Goal: Information Seeking & Learning: Learn about a topic

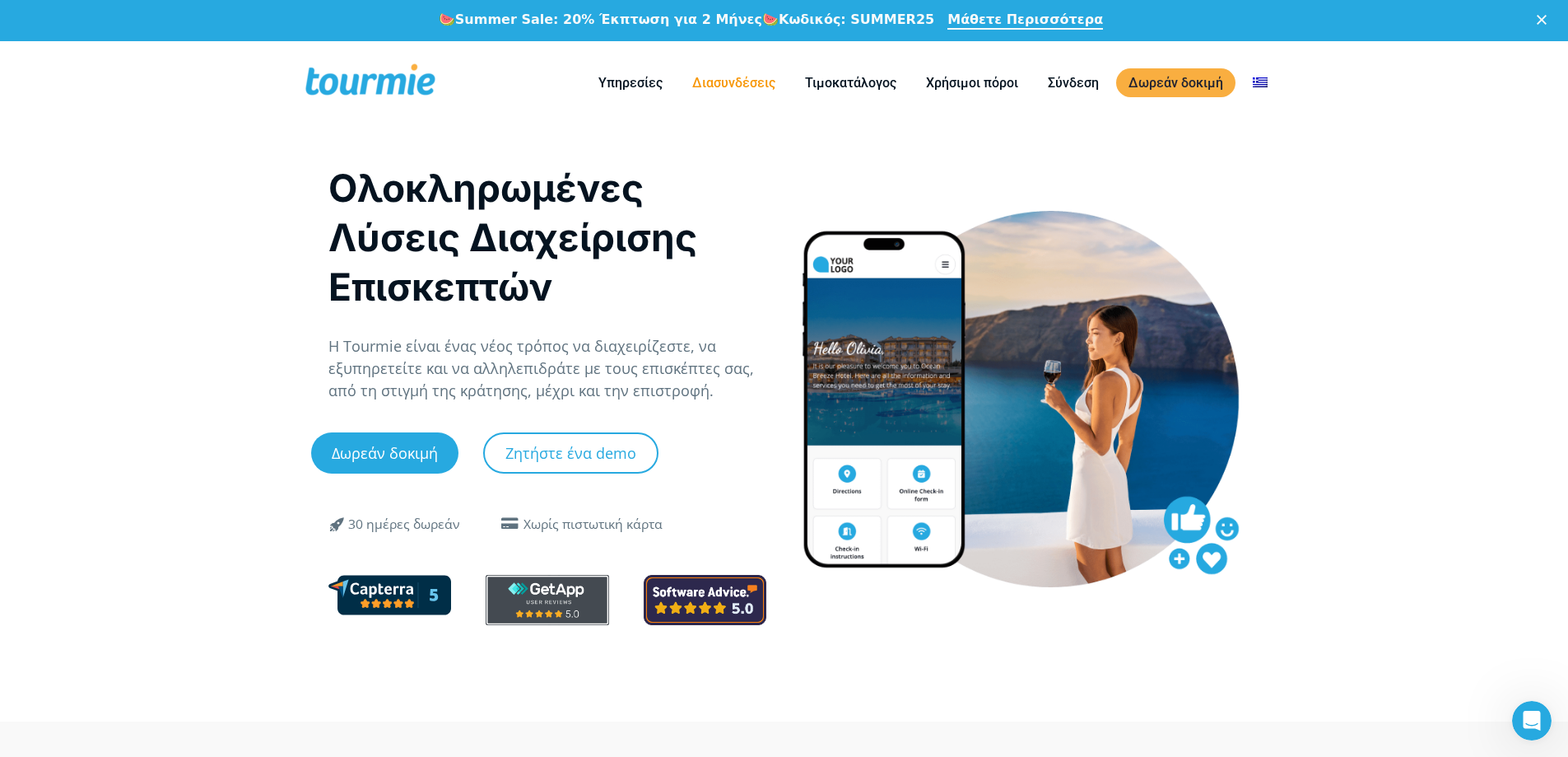
click at [723, 87] on link "Διασυνδέσεις" at bounding box center [734, 83] width 108 height 21
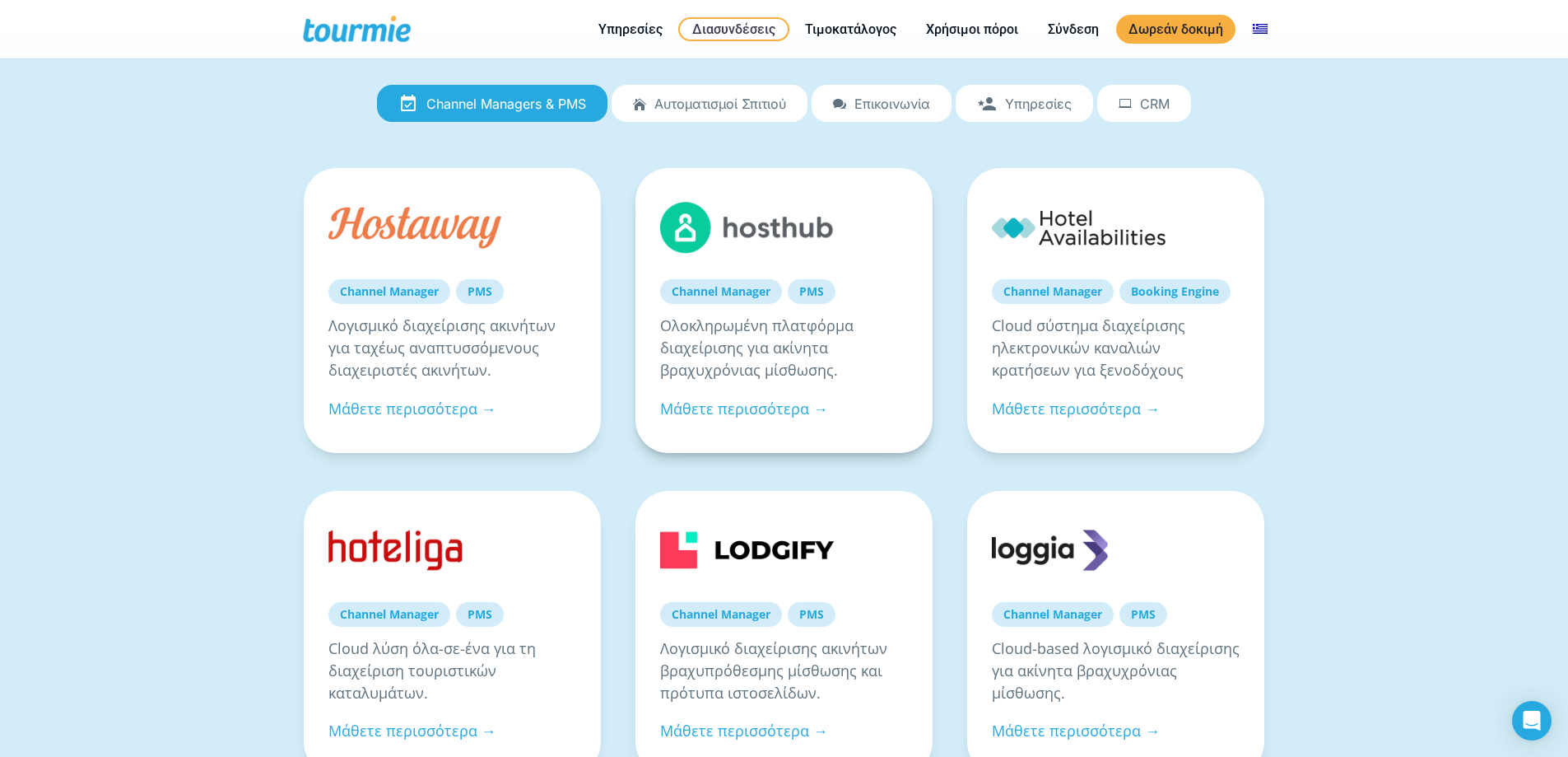
checkbox input "true"
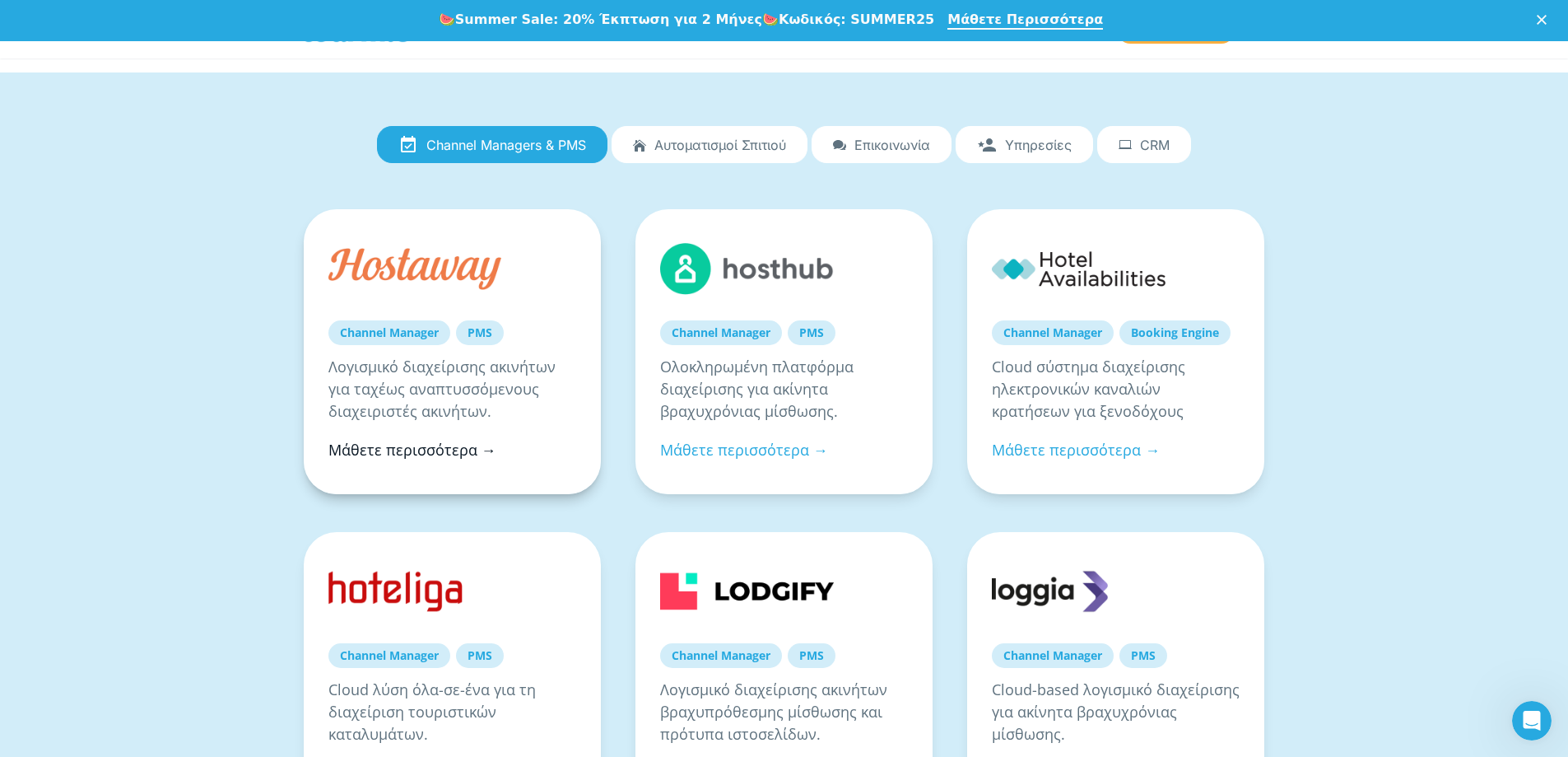
click at [455, 453] on link "Μάθετε περισσότερα →" at bounding box center [412, 449] width 168 height 20
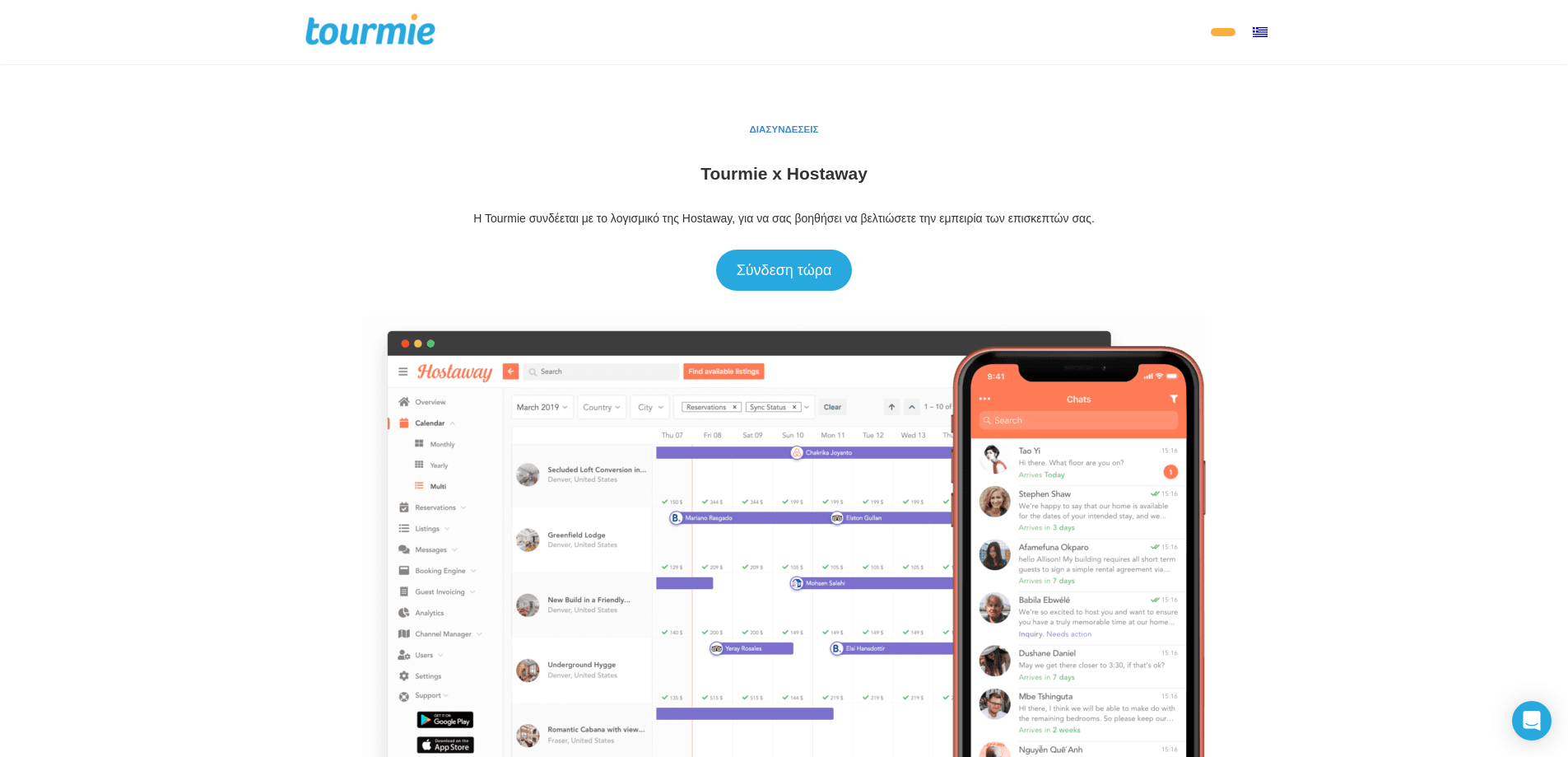
checkbox input "true"
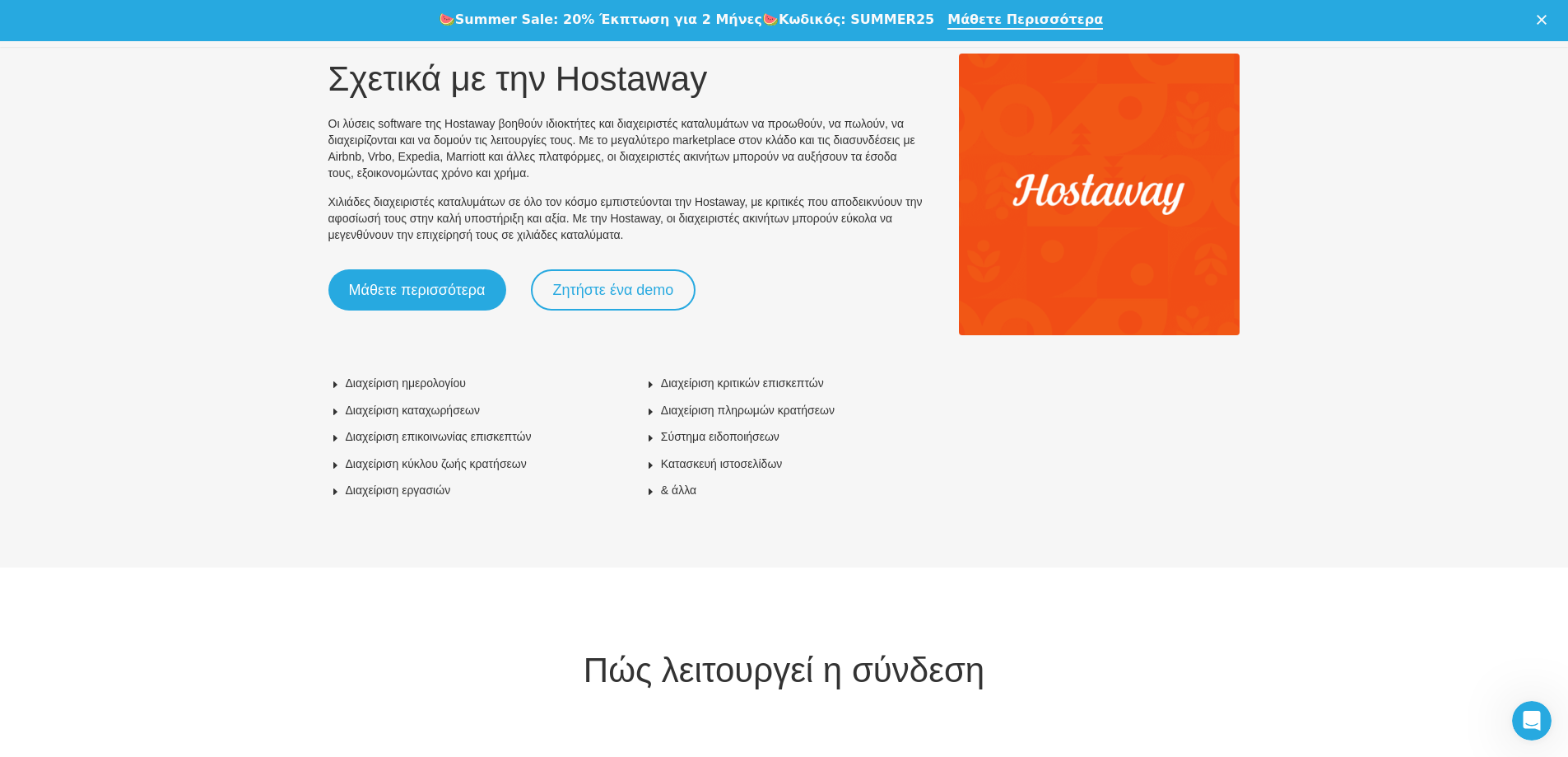
scroll to position [929, 0]
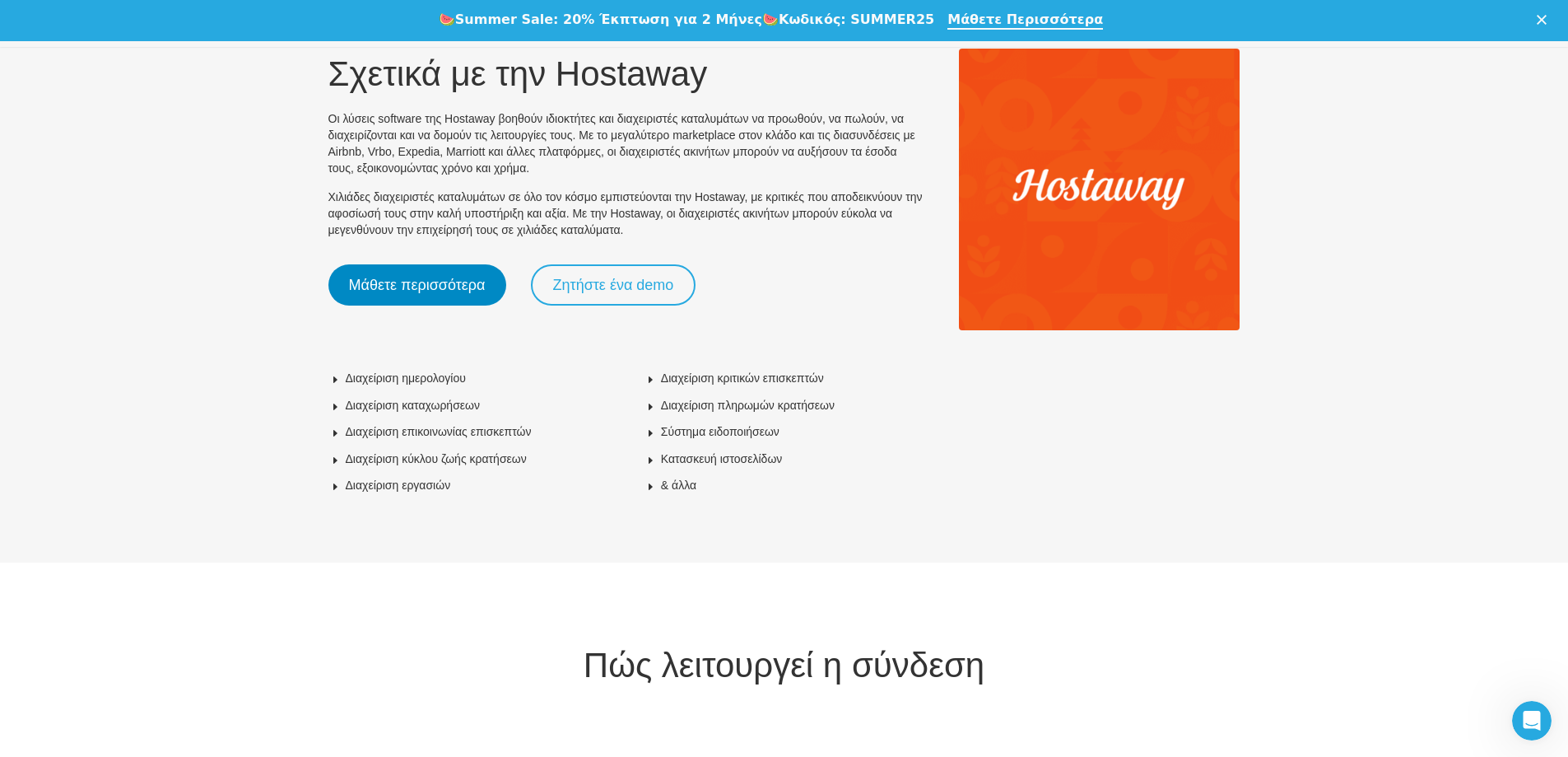
click at [450, 306] on link "Μάθετε περισσότερα" at bounding box center [417, 285] width 178 height 41
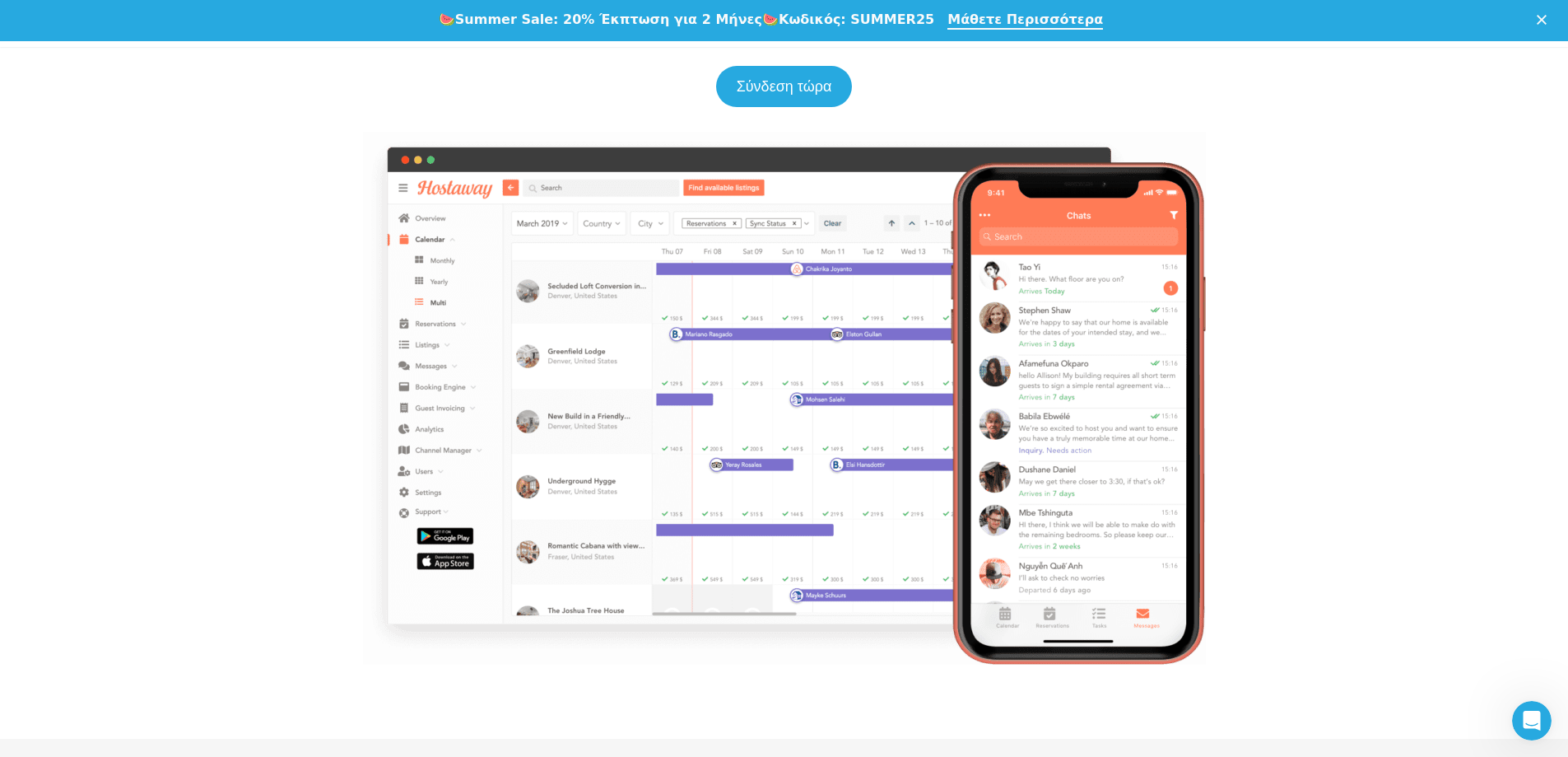
scroll to position [0, 0]
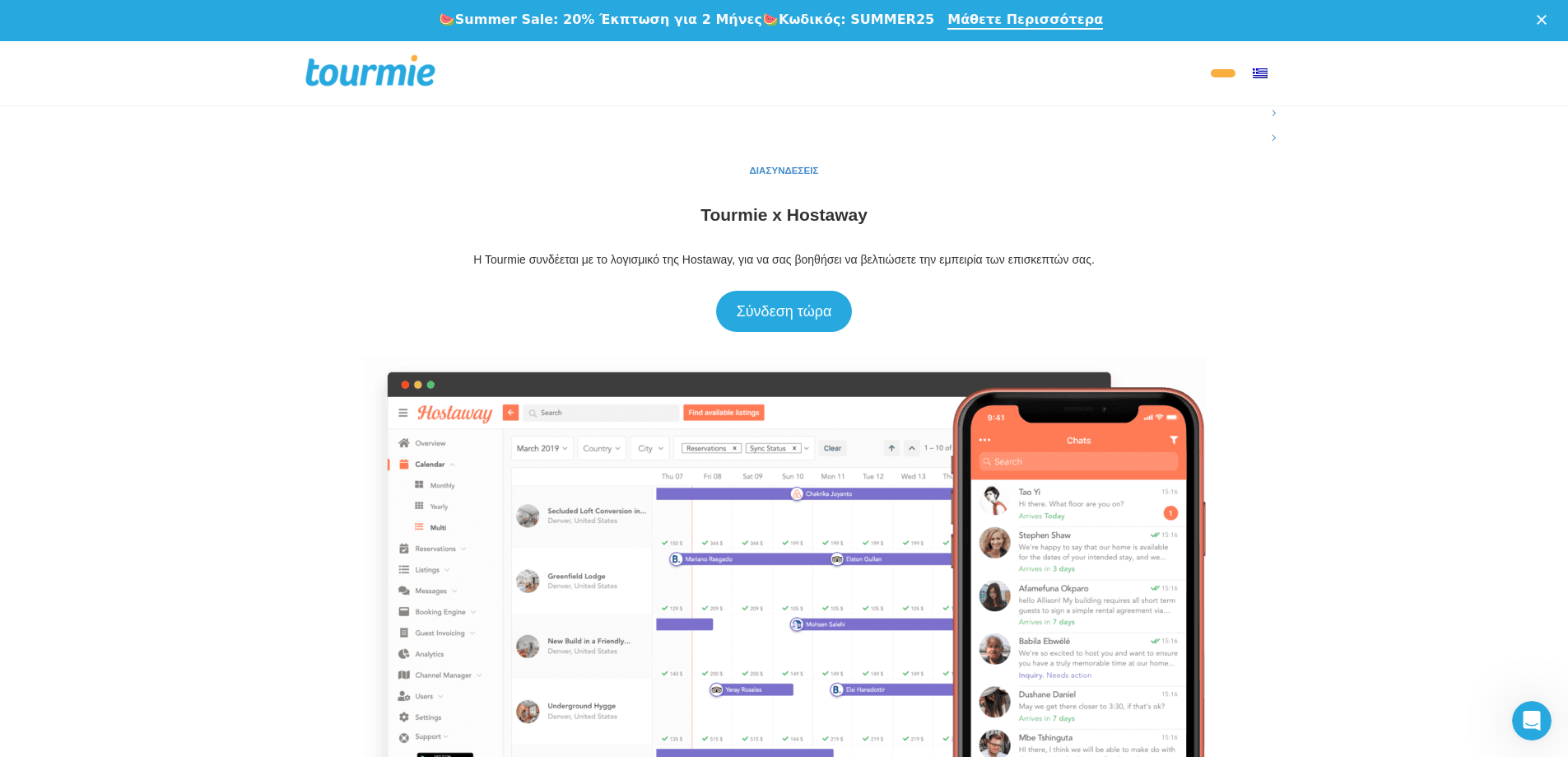
click at [1291, 149] on link "Online check-in" at bounding box center [1406, 137] width 230 height 25
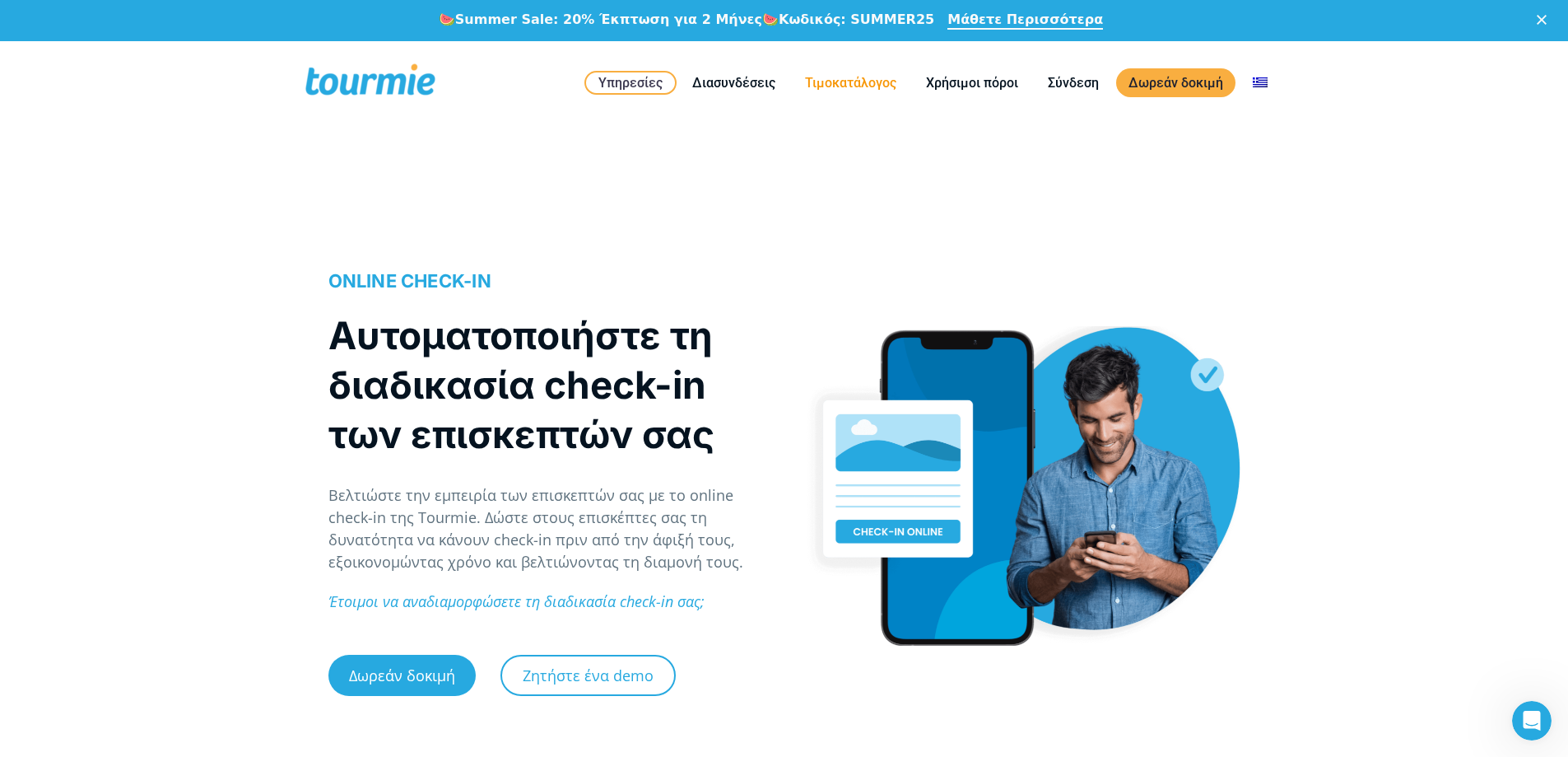
click at [840, 77] on link "Τιμοκατάλογος" at bounding box center [850, 83] width 116 height 21
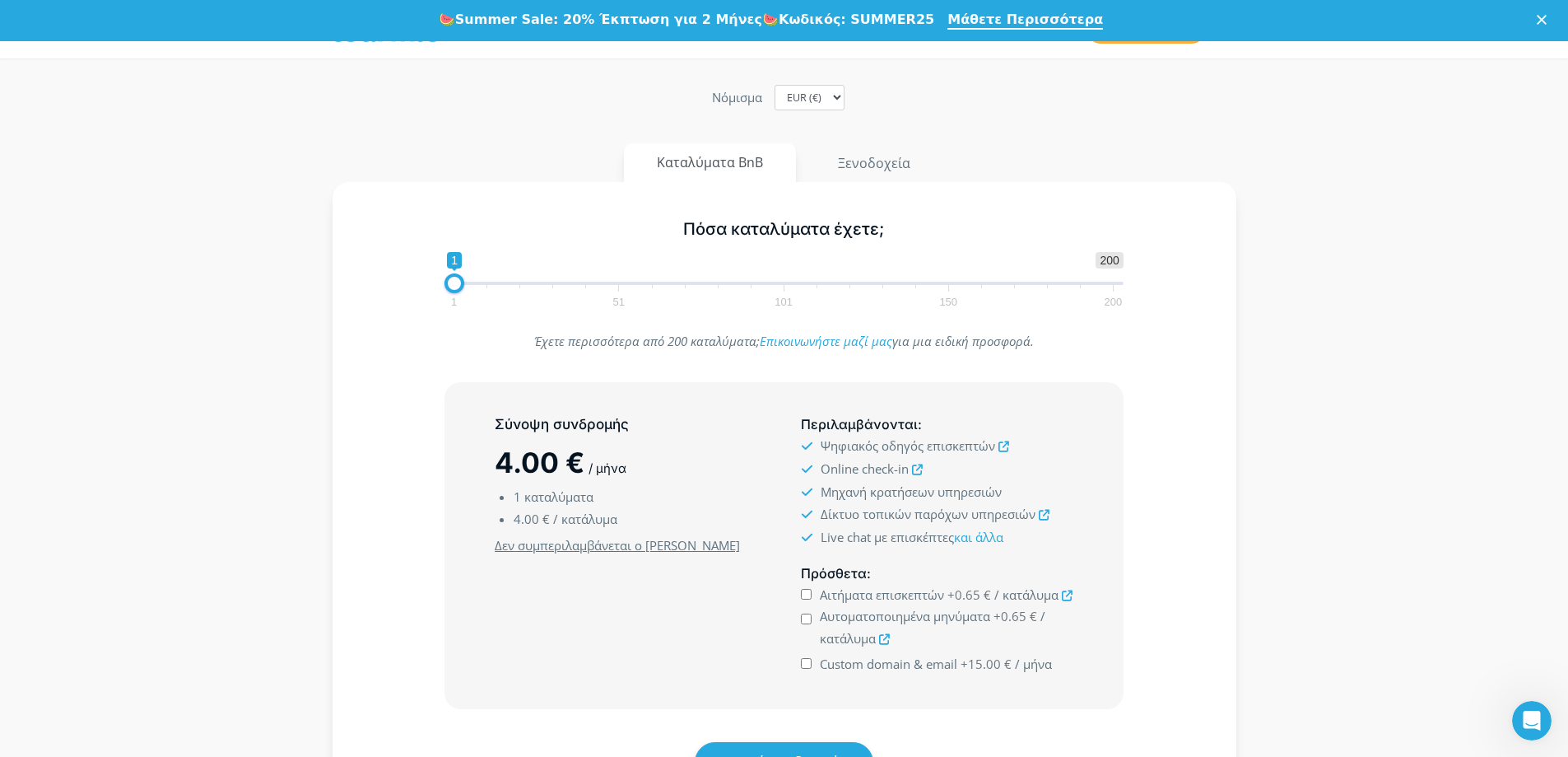
scroll to position [164, 0]
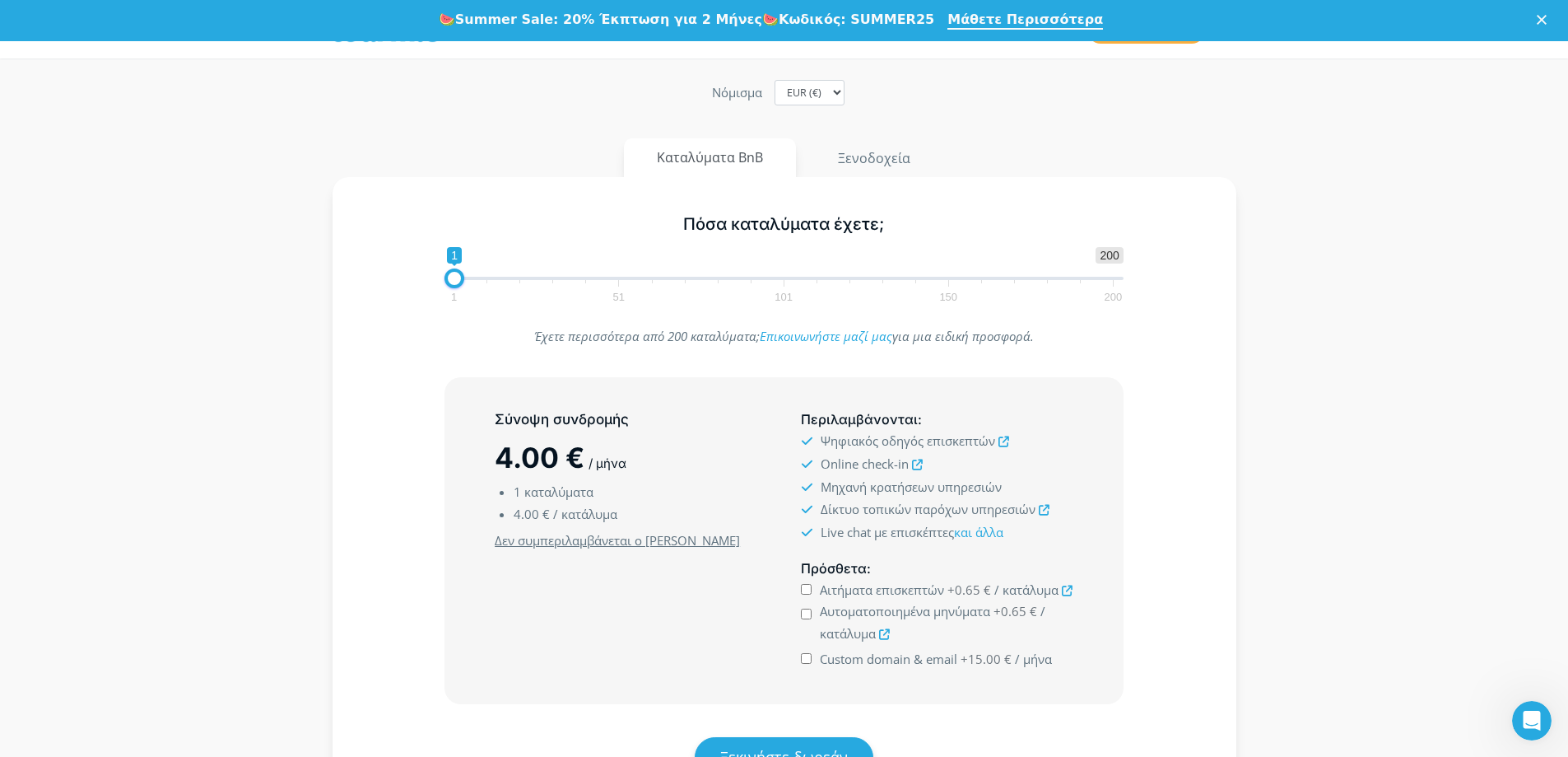
click at [469, 281] on span "1 51 101 150 200" at bounding box center [783, 290] width 660 height 21
click at [469, 276] on span at bounding box center [784, 277] width 679 height 3
click at [444, 276] on span "1 200 0 0 1 1 51 101 150 200" at bounding box center [784, 273] width 679 height 53
click at [464, 274] on span "1 200 0 0 1 1 51 101 150 200" at bounding box center [784, 273] width 679 height 53
click at [461, 281] on span at bounding box center [461, 278] width 20 height 20
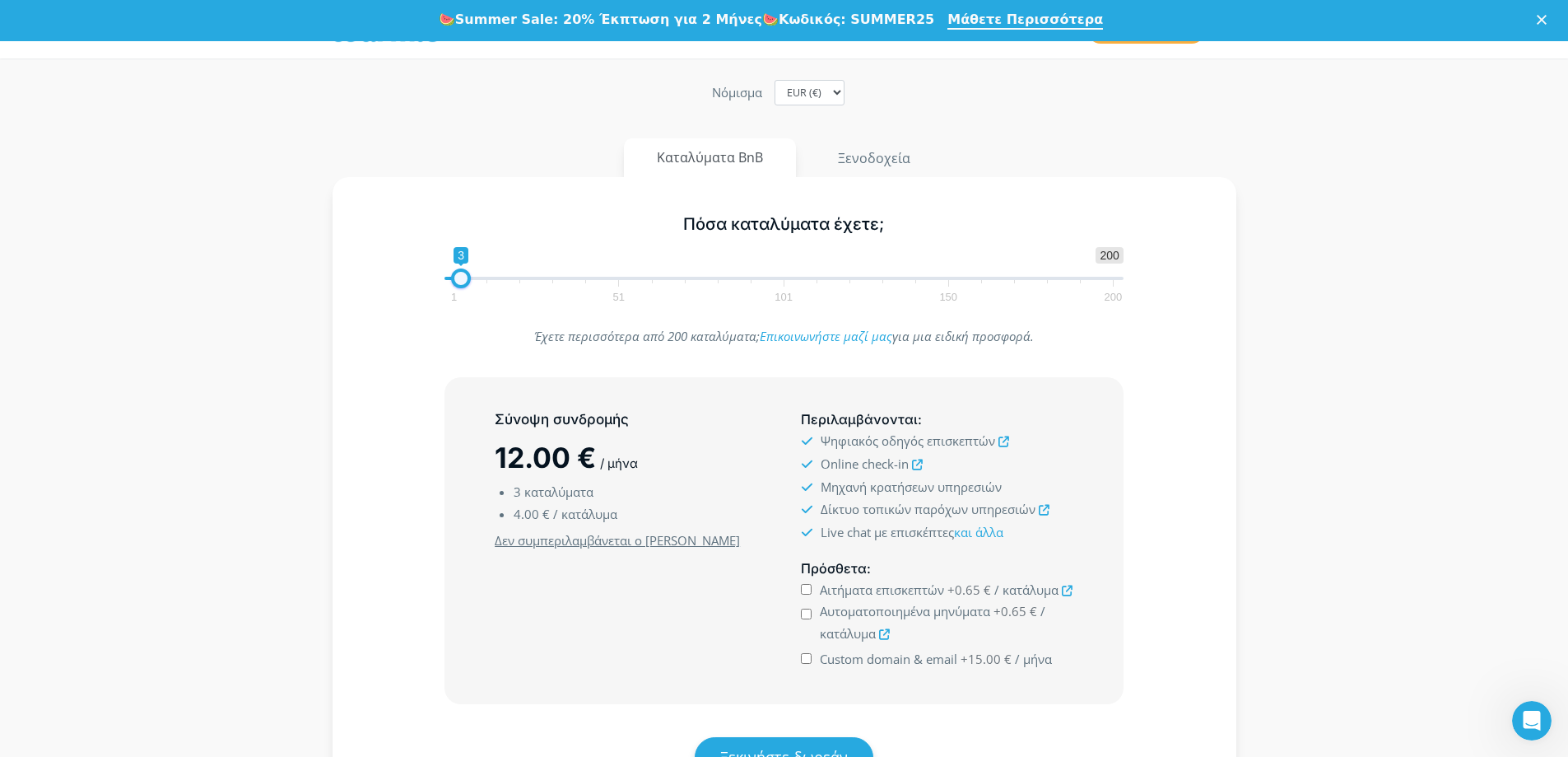
type input "2"
click at [452, 277] on span at bounding box center [458, 278] width 20 height 20
click at [413, 296] on div "Πόσα καταλύματα έχετε; 1 200 0 0 2 1 51 101 150 200 2" at bounding box center [784, 255] width 856 height 107
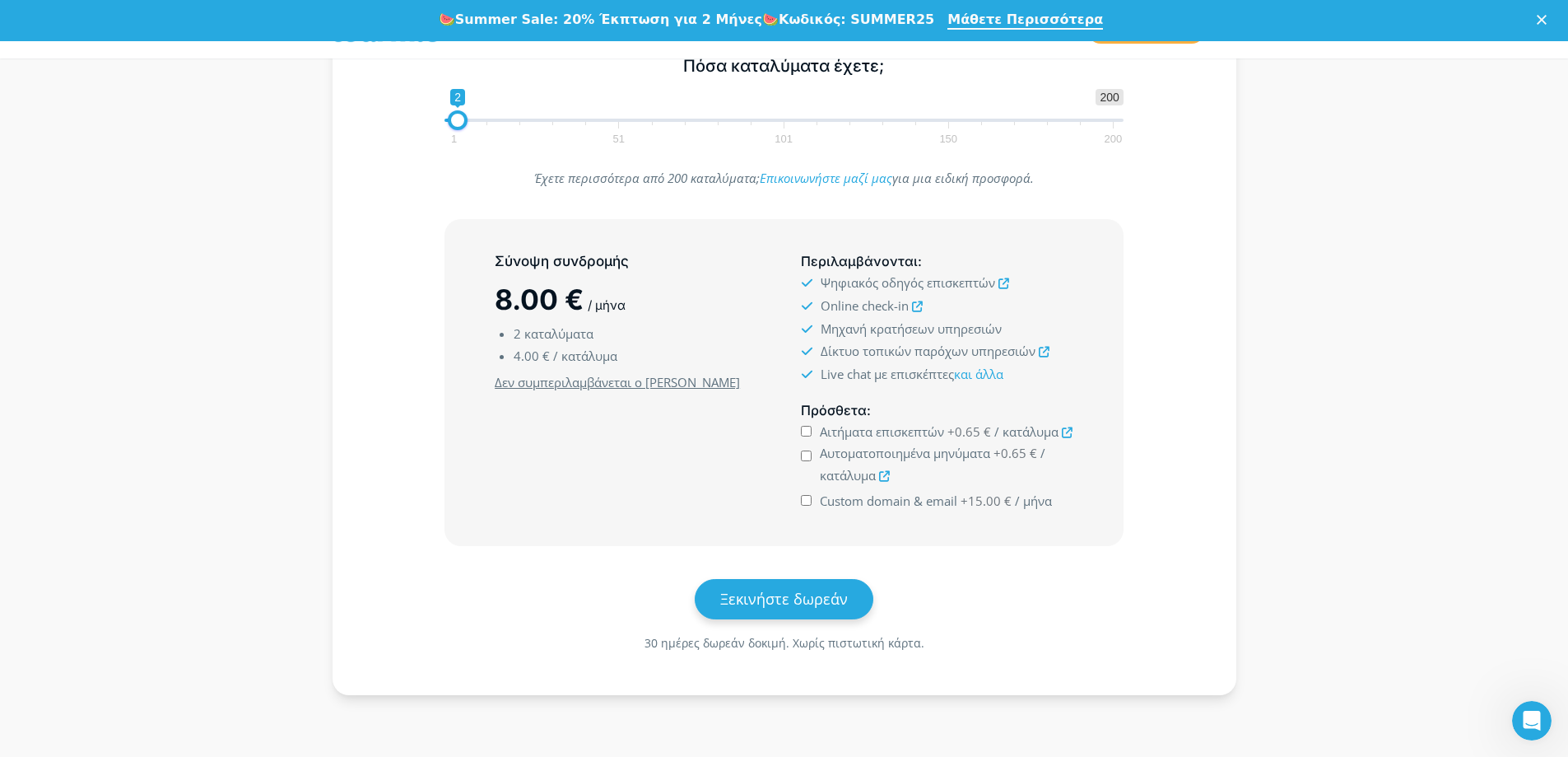
scroll to position [329, 0]
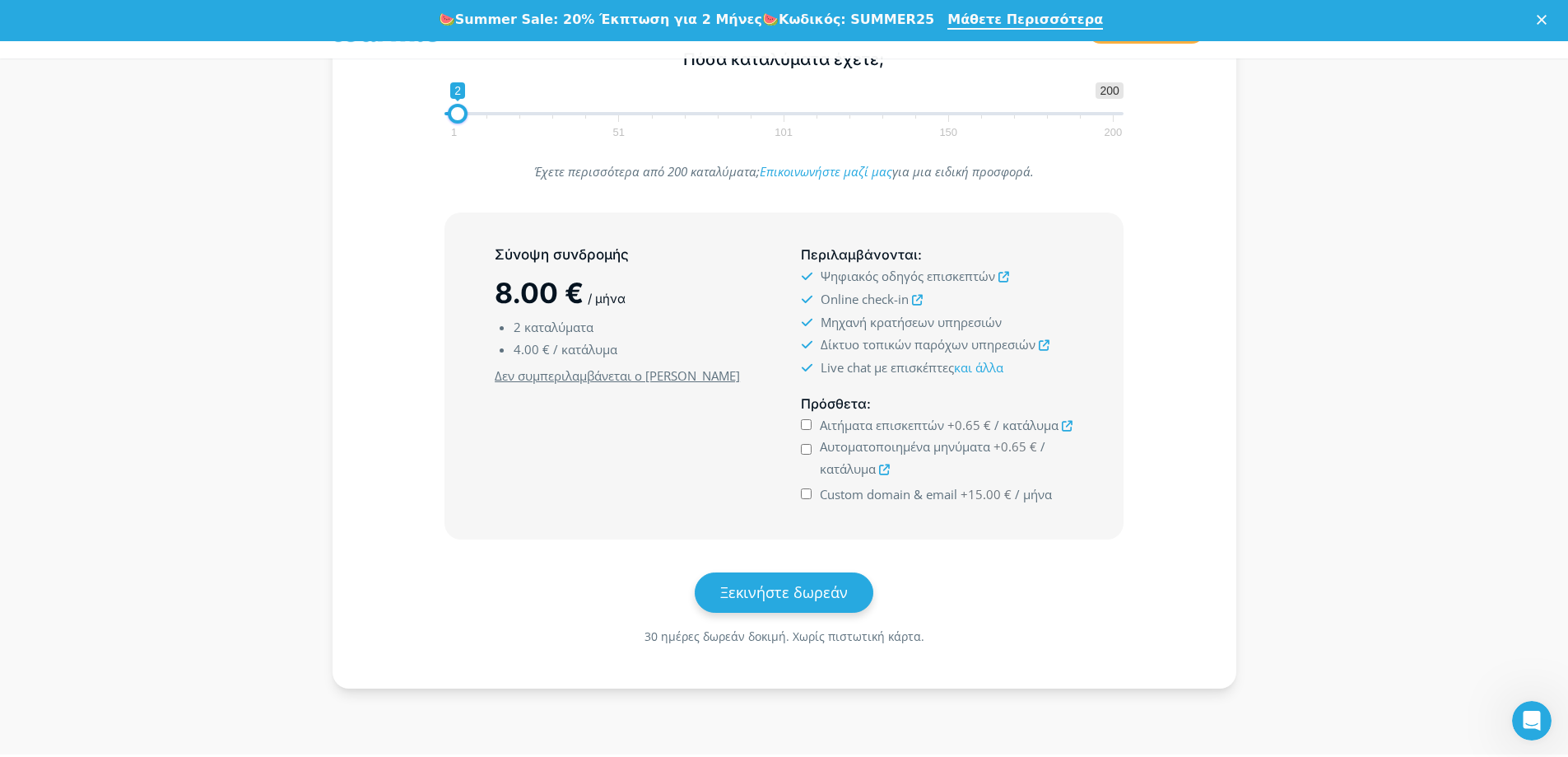
click at [808, 422] on input "Αιτήματα επισκεπτών +0.65 € / κατάλυμα" at bounding box center [806, 424] width 11 height 11
checkbox input "true"
click at [807, 445] on input "Αυτοματοποιημένα μηνύματα +0.65 € / κατάλυμα" at bounding box center [806, 448] width 11 height 11
checkbox input "true"
click at [1005, 276] on icon at bounding box center [1004, 276] width 11 height 11
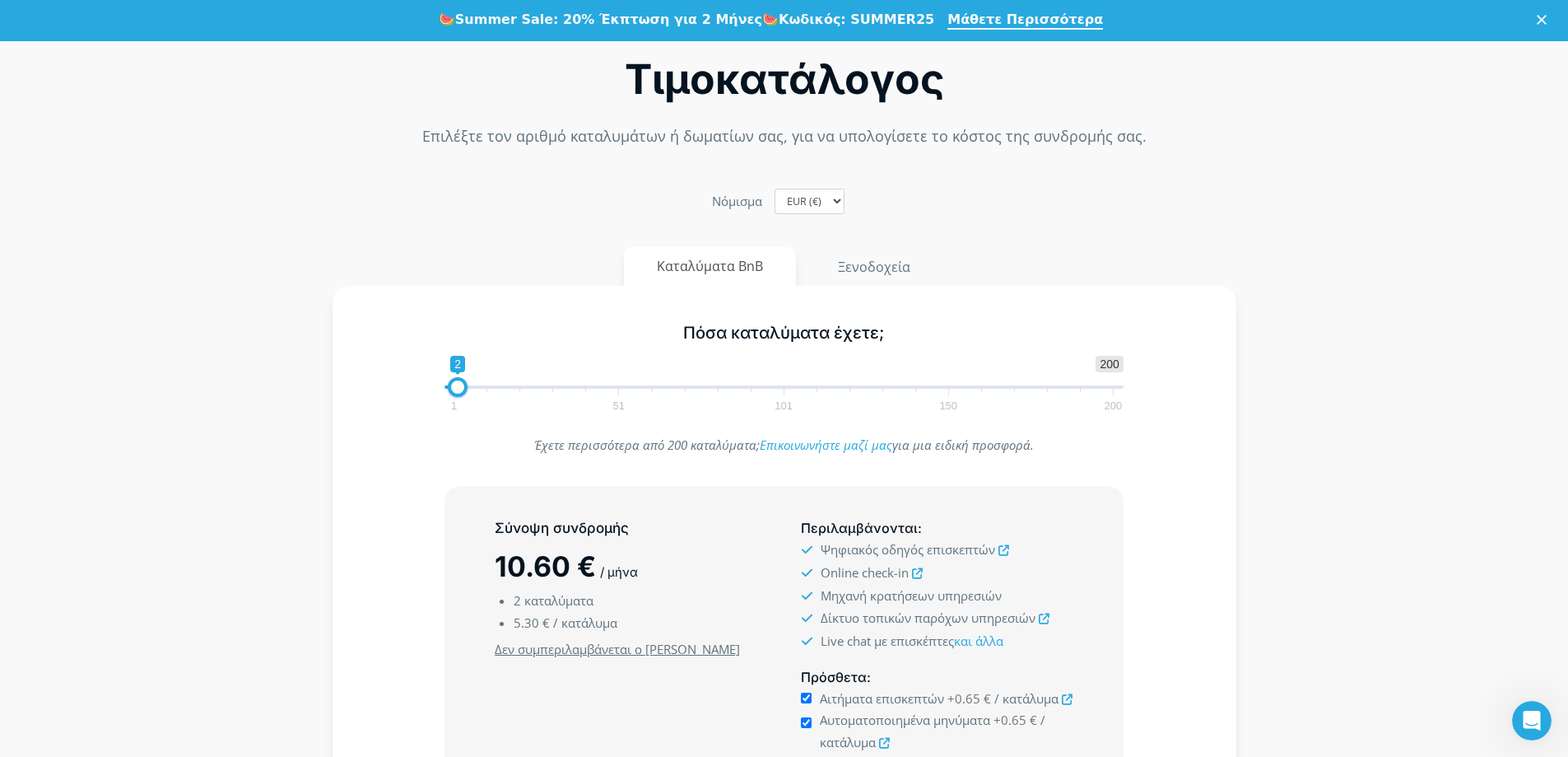
scroll to position [0, 0]
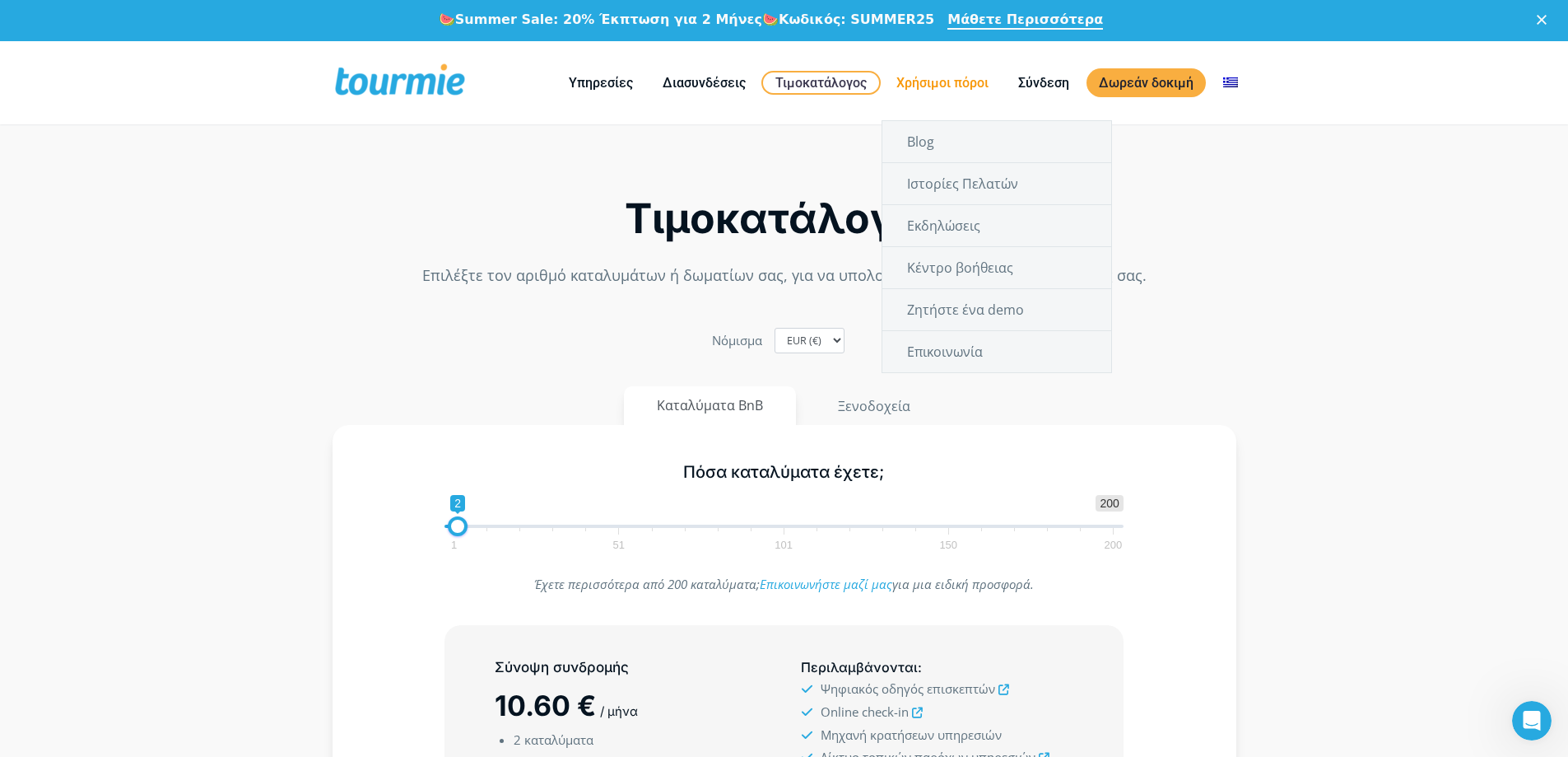
click at [927, 77] on link "Χρήσιμοι πόροι" at bounding box center [942, 83] width 117 height 21
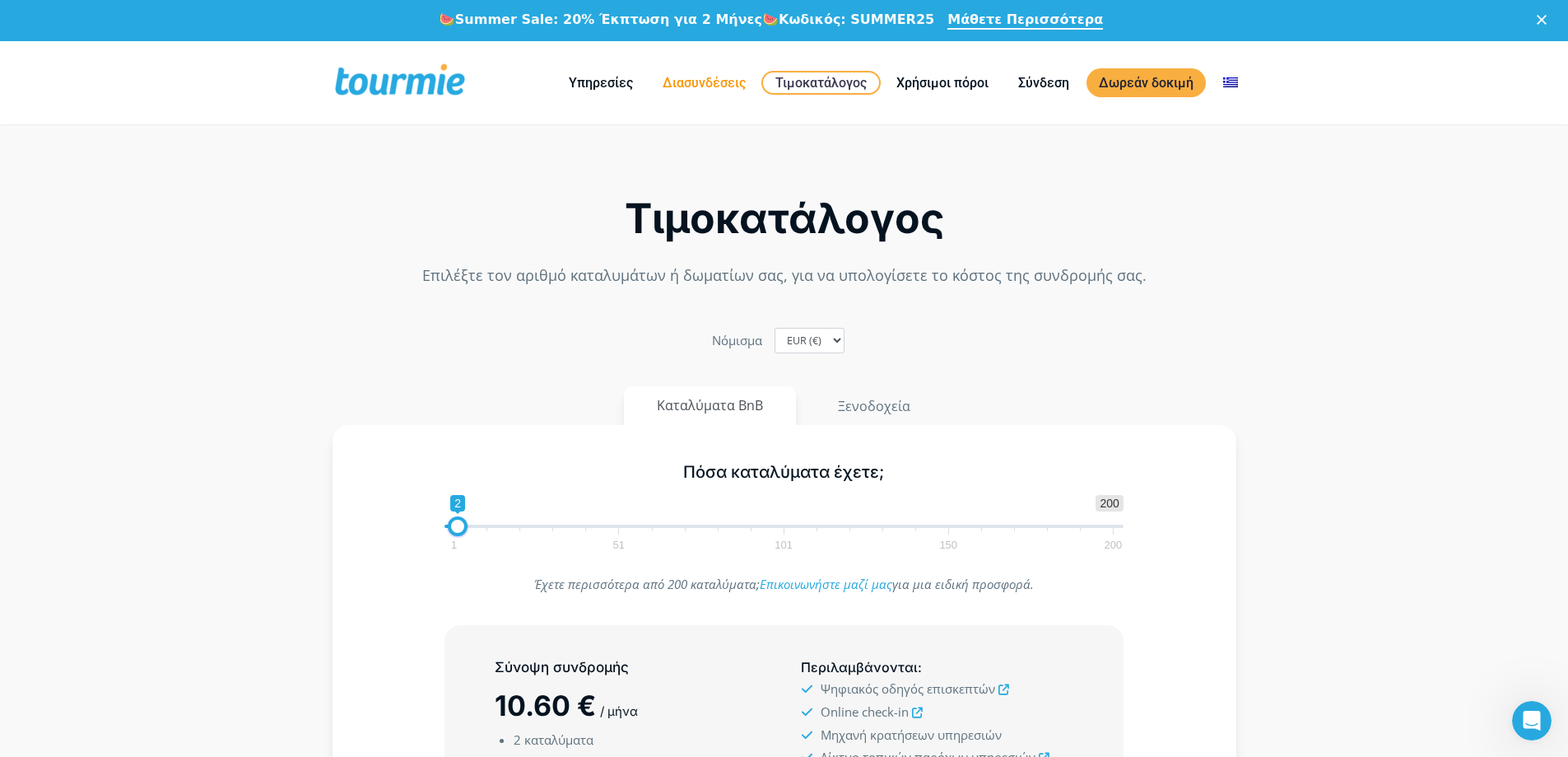
click at [704, 76] on link "Διασυνδέσεις" at bounding box center [704, 83] width 108 height 21
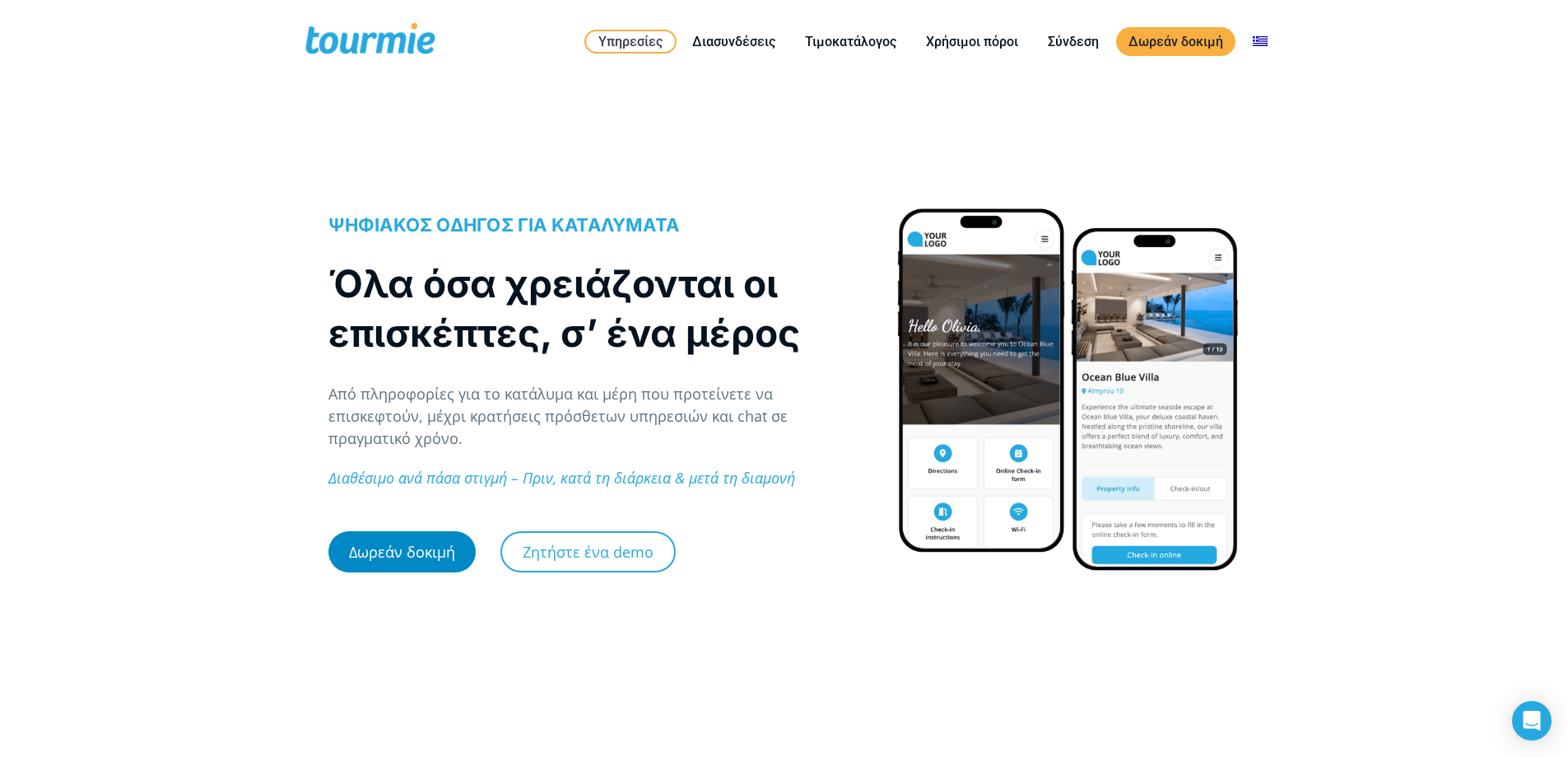
checkbox input "true"
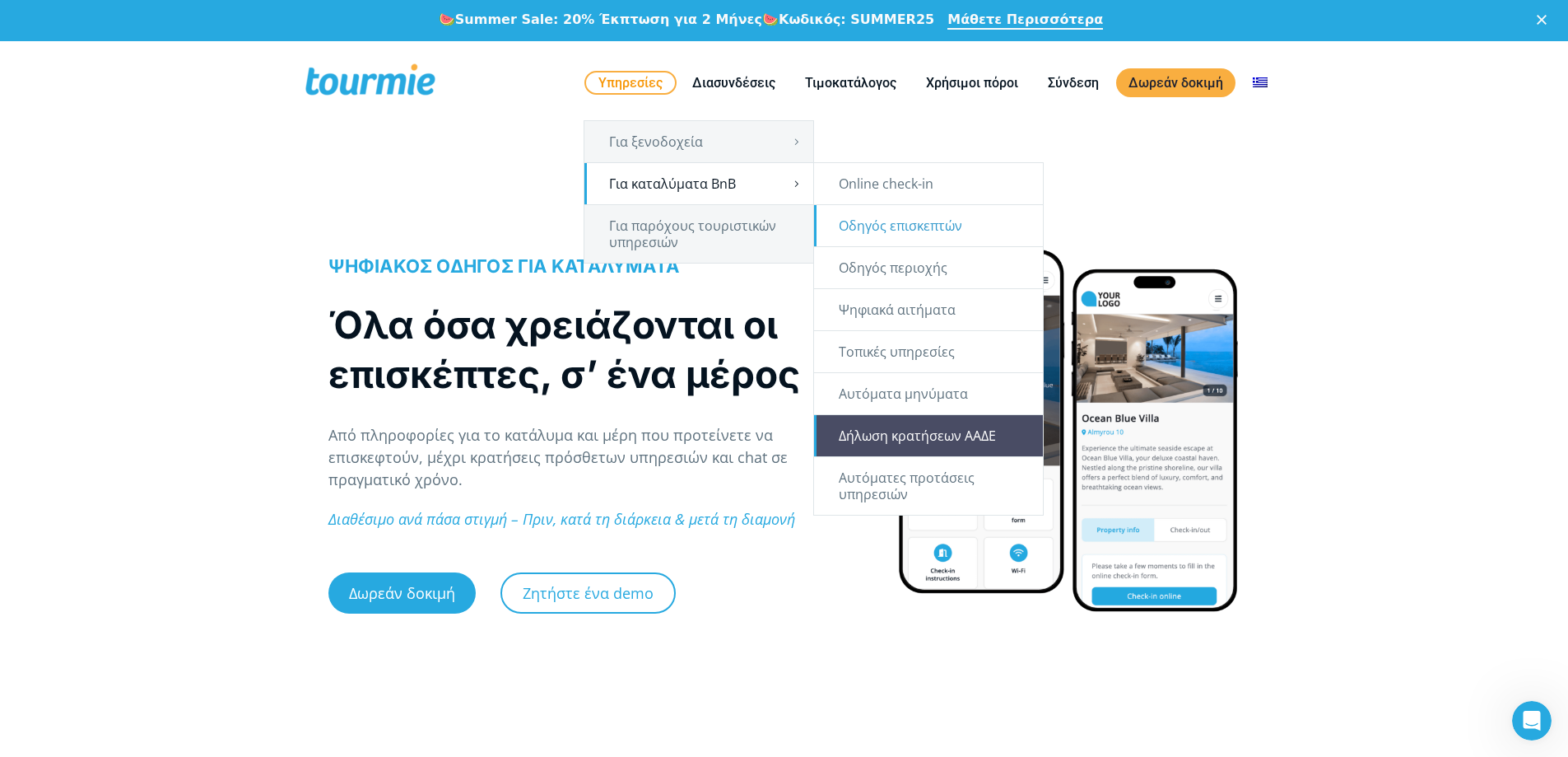
click at [899, 437] on link "Δήλωση κρατήσεων ΑΑΔΕ" at bounding box center [928, 436] width 229 height 41
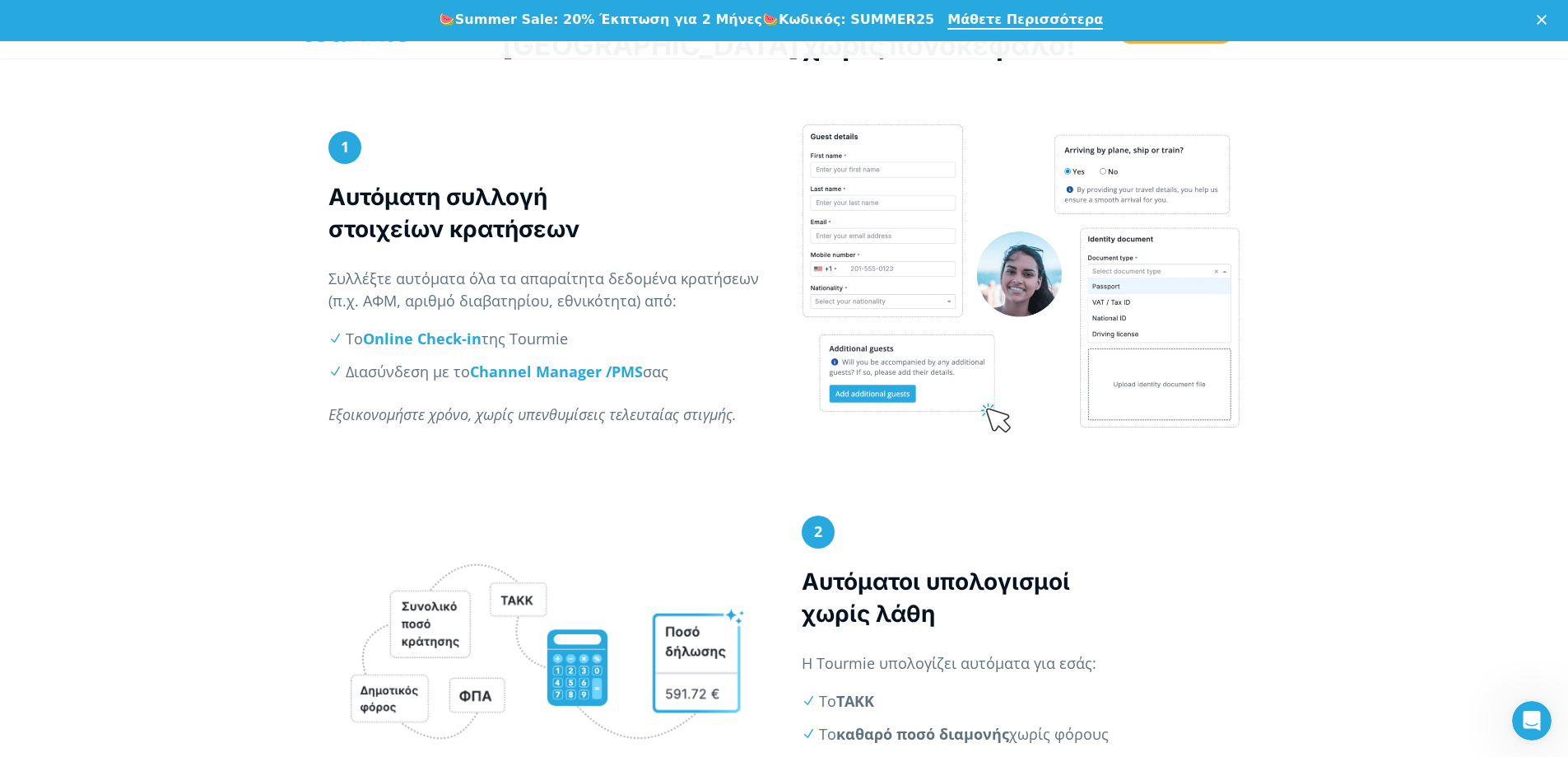
scroll to position [704, 0]
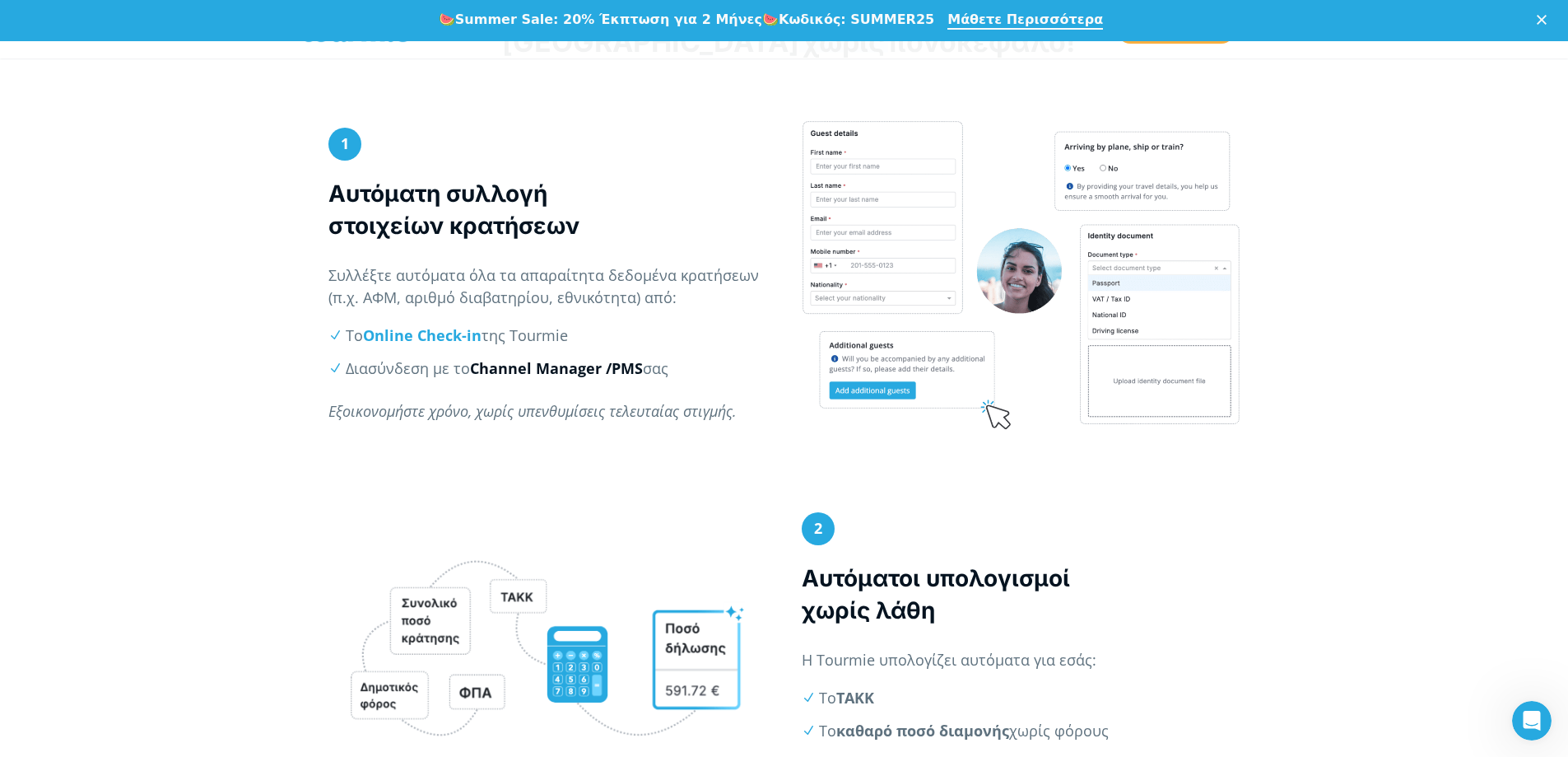
click at [537, 367] on strong "Channel Manager /" at bounding box center [541, 368] width 142 height 20
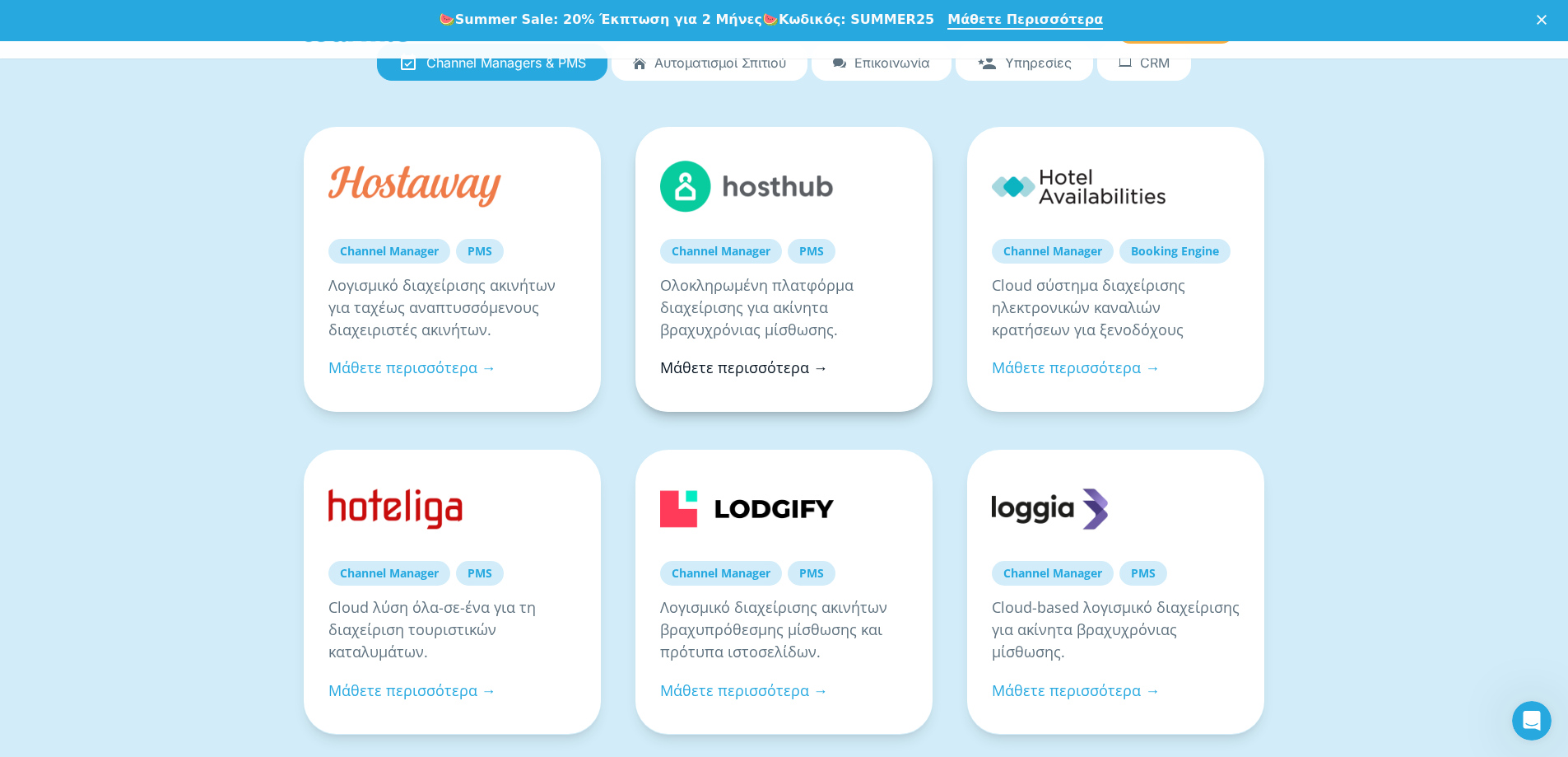
click at [738, 366] on link "Μάθετε περισσότερα →" at bounding box center [744, 367] width 168 height 20
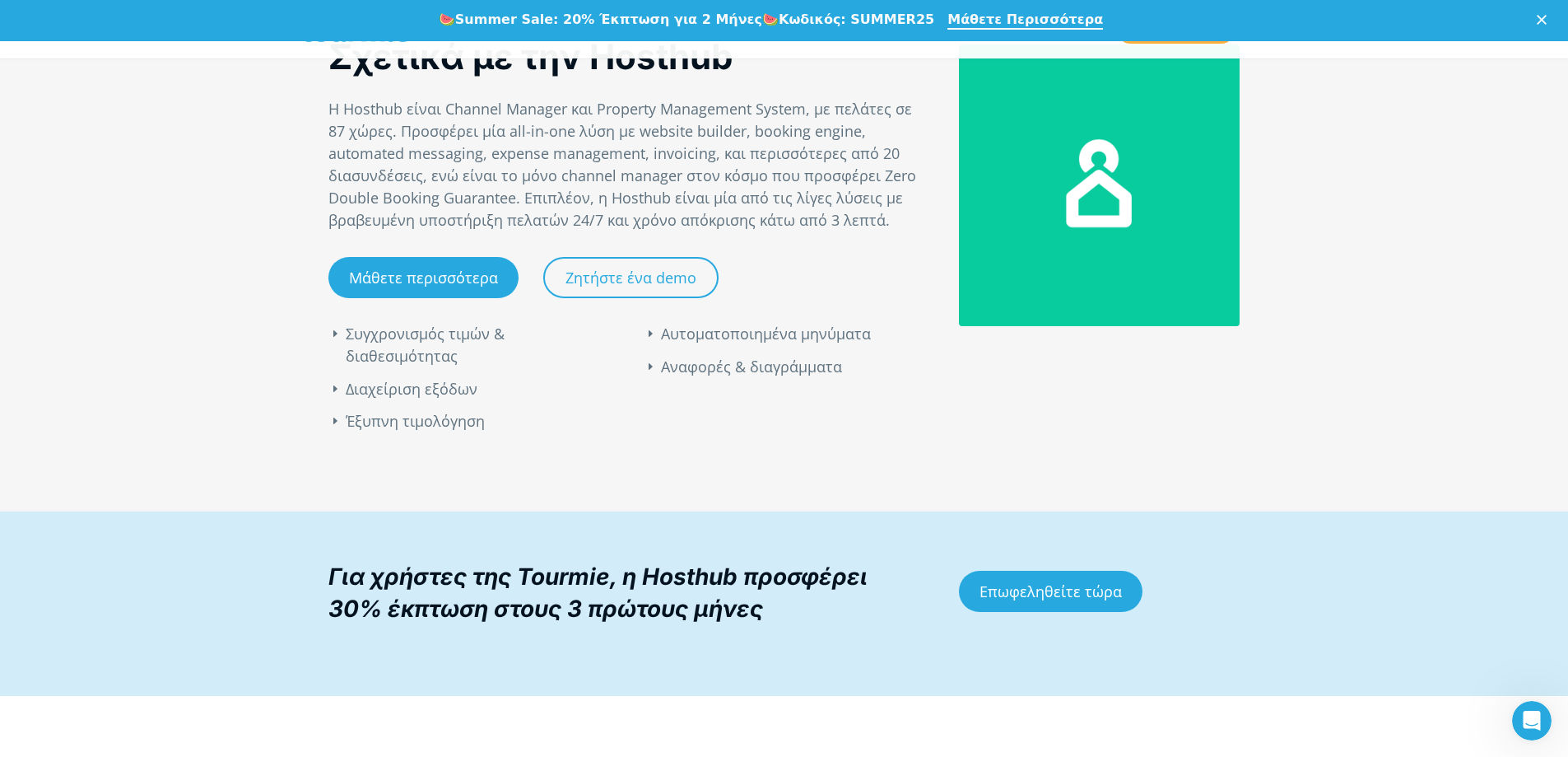
scroll to position [999, 0]
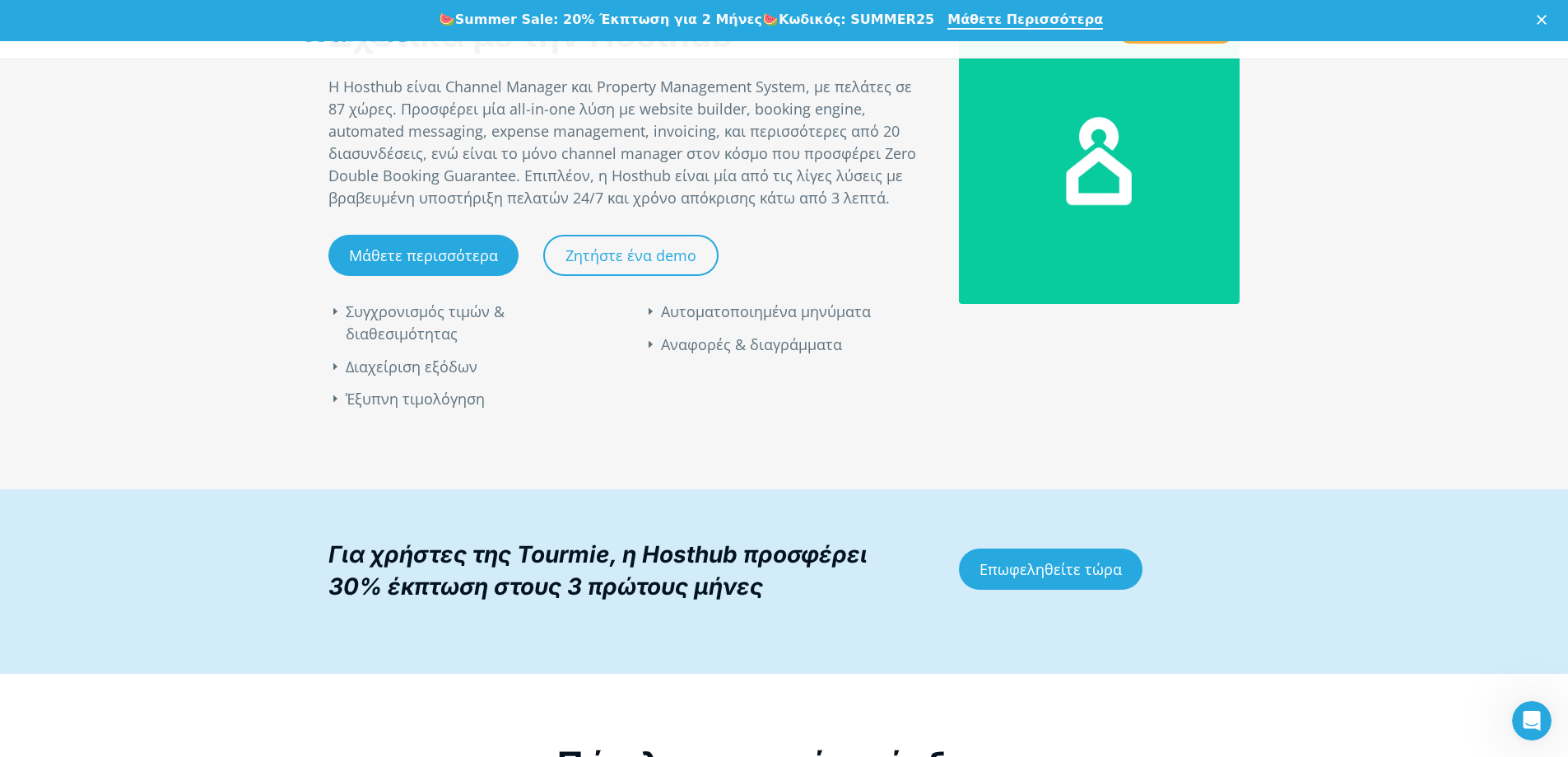
click at [456, 251] on div "Συγχρονισμός τιμών & διαθεσιμότητας Διαχείριση εξόδων Έξυπνη τιμολόγηση Αυτοματ…" at bounding box center [627, 333] width 631 height 197
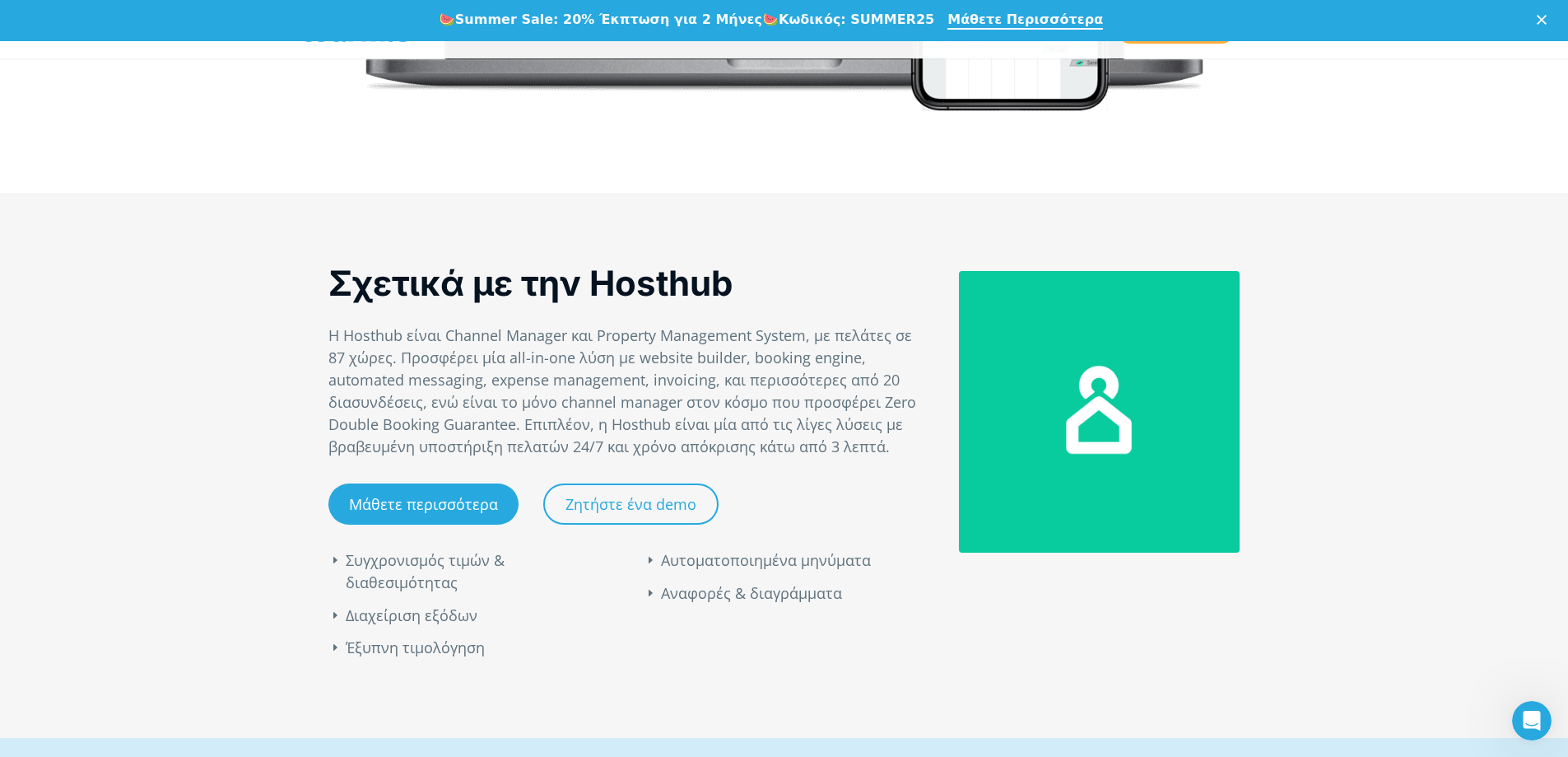
scroll to position [749, 0]
click at [412, 505] on div "Συγχρονισμός τιμών & διαθεσιμότητας Διαχείριση εξόδων Έξυπνη τιμολόγηση Αυτοματ…" at bounding box center [627, 582] width 631 height 197
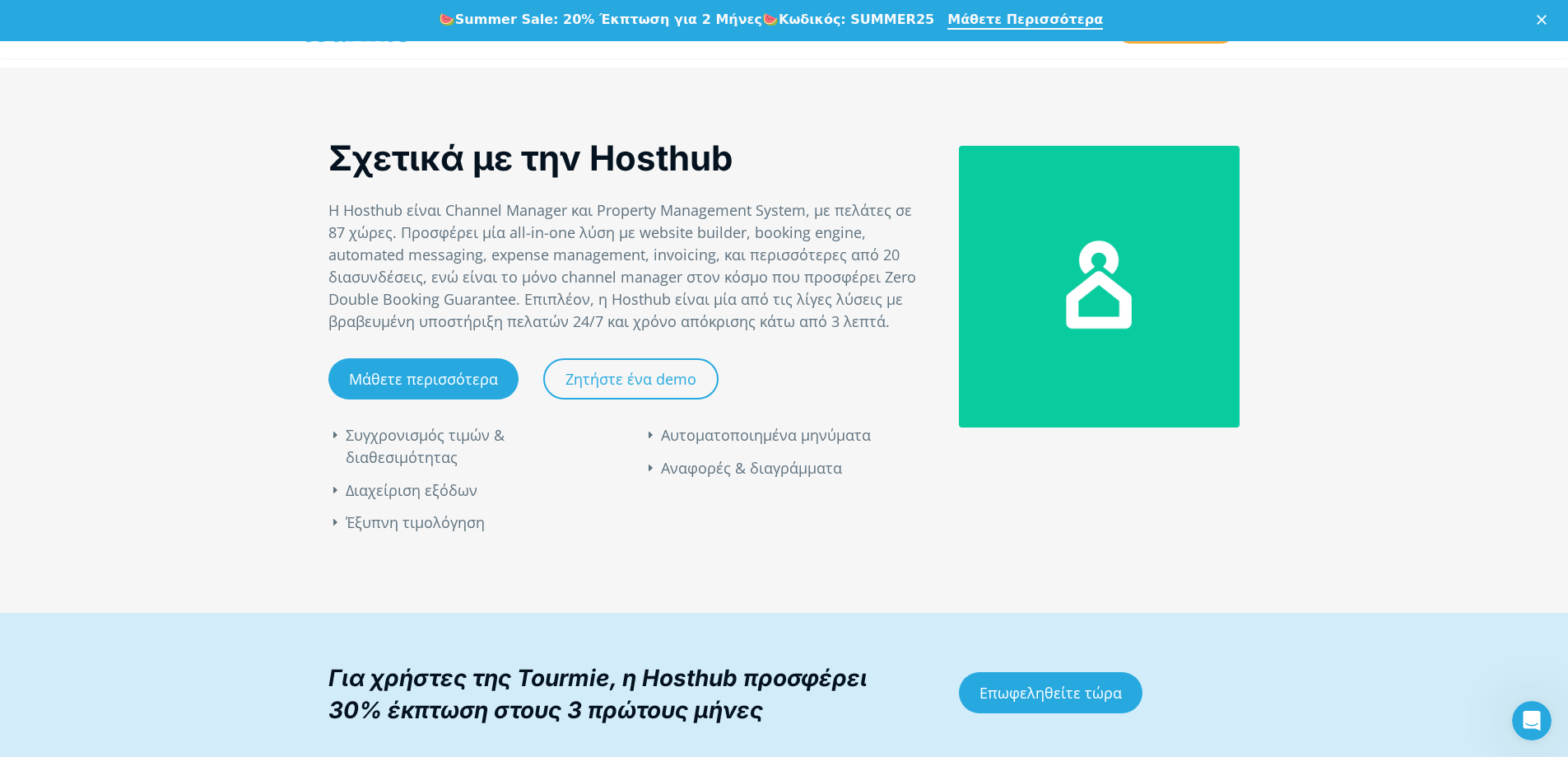
scroll to position [865, 0]
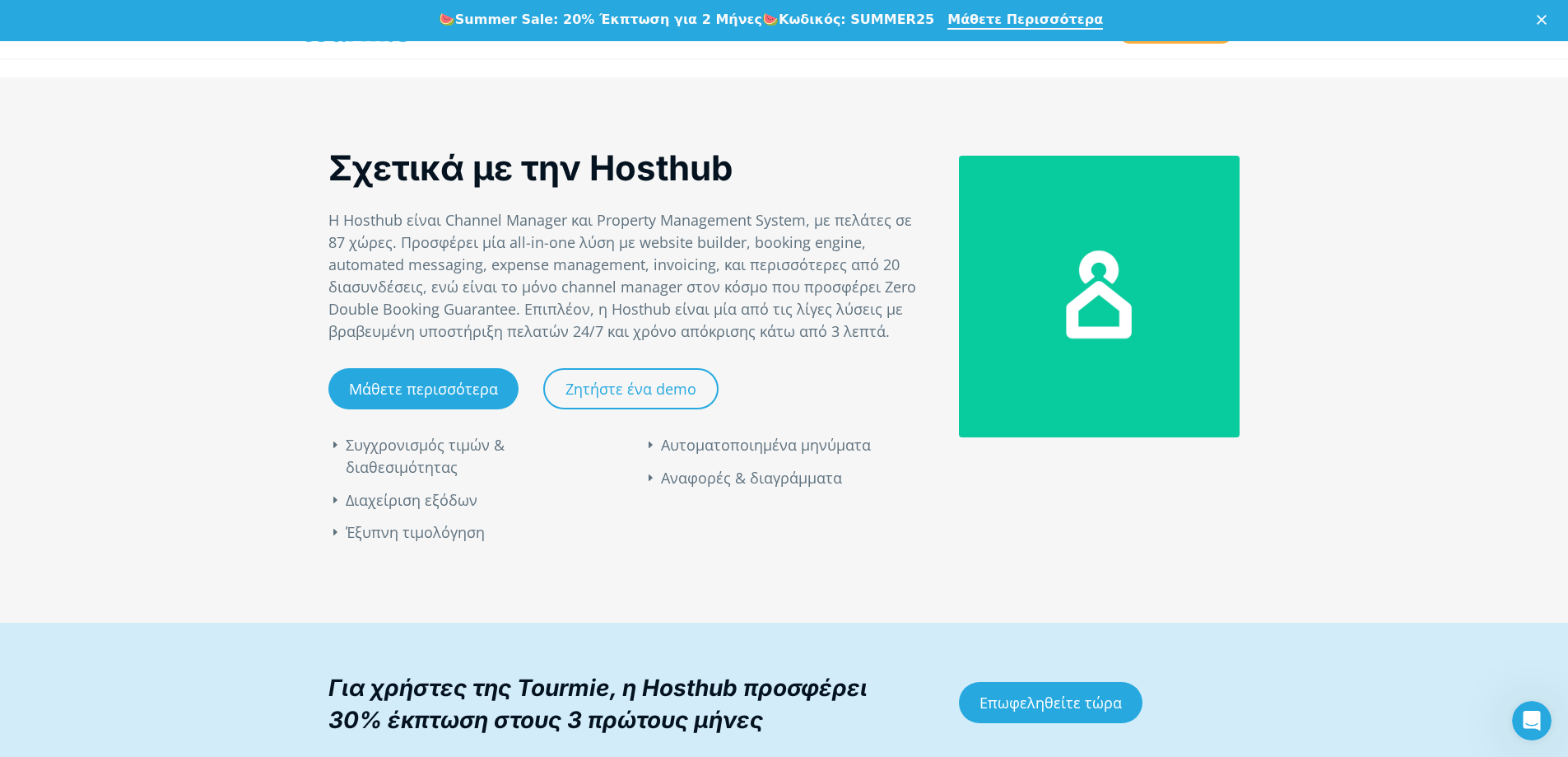
click at [368, 390] on div "Συγχρονισμός τιμών & διαθεσιμότητας Διαχείριση εξόδων Έξυπνη τιμολόγηση Αυτοματ…" at bounding box center [627, 466] width 631 height 197
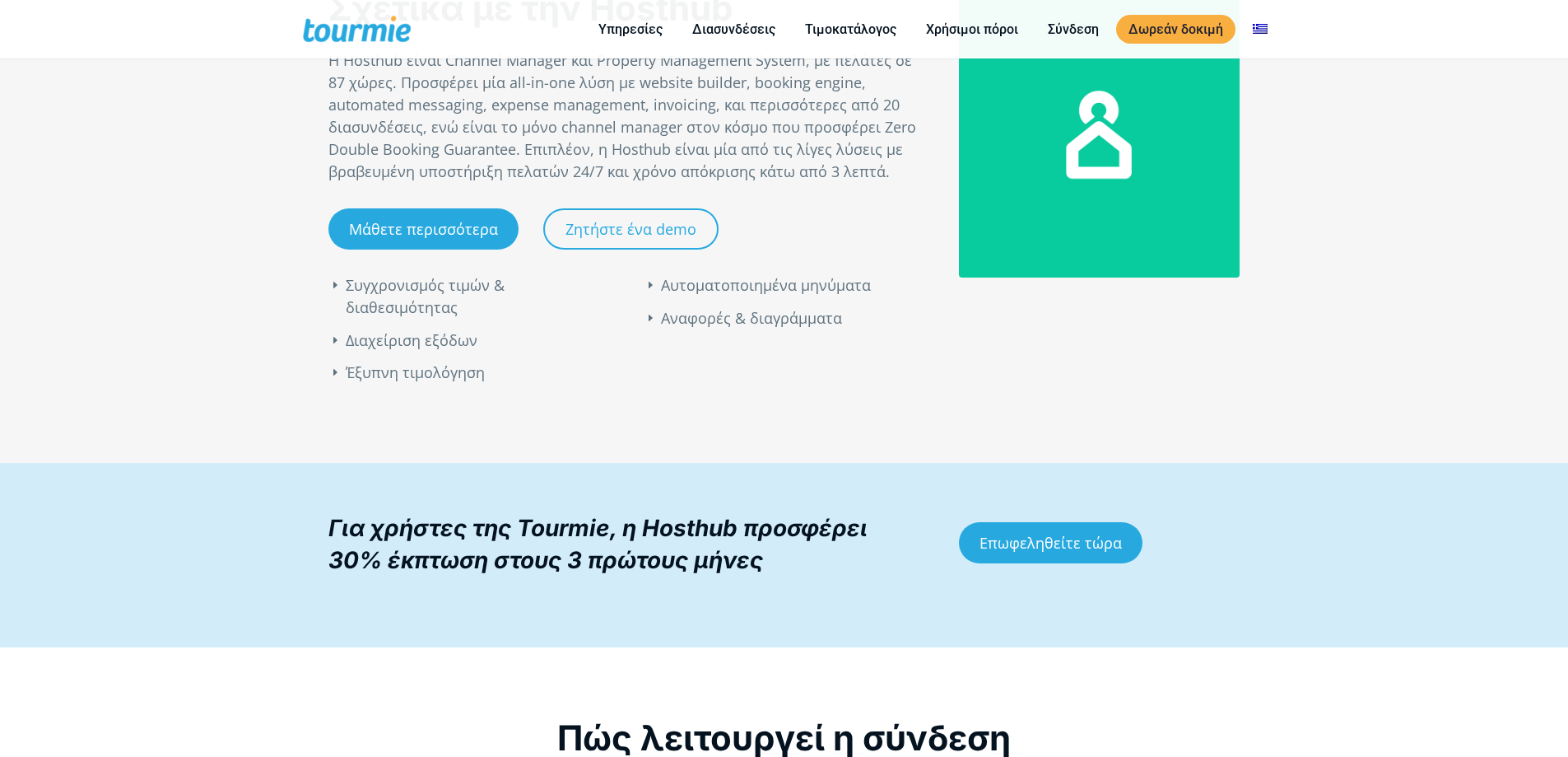
click at [432, 183] on p "Η Hosthub είναι Channel Manager και Property Management System, με πελάτες σε 8…" at bounding box center [626, 116] width 597 height 134
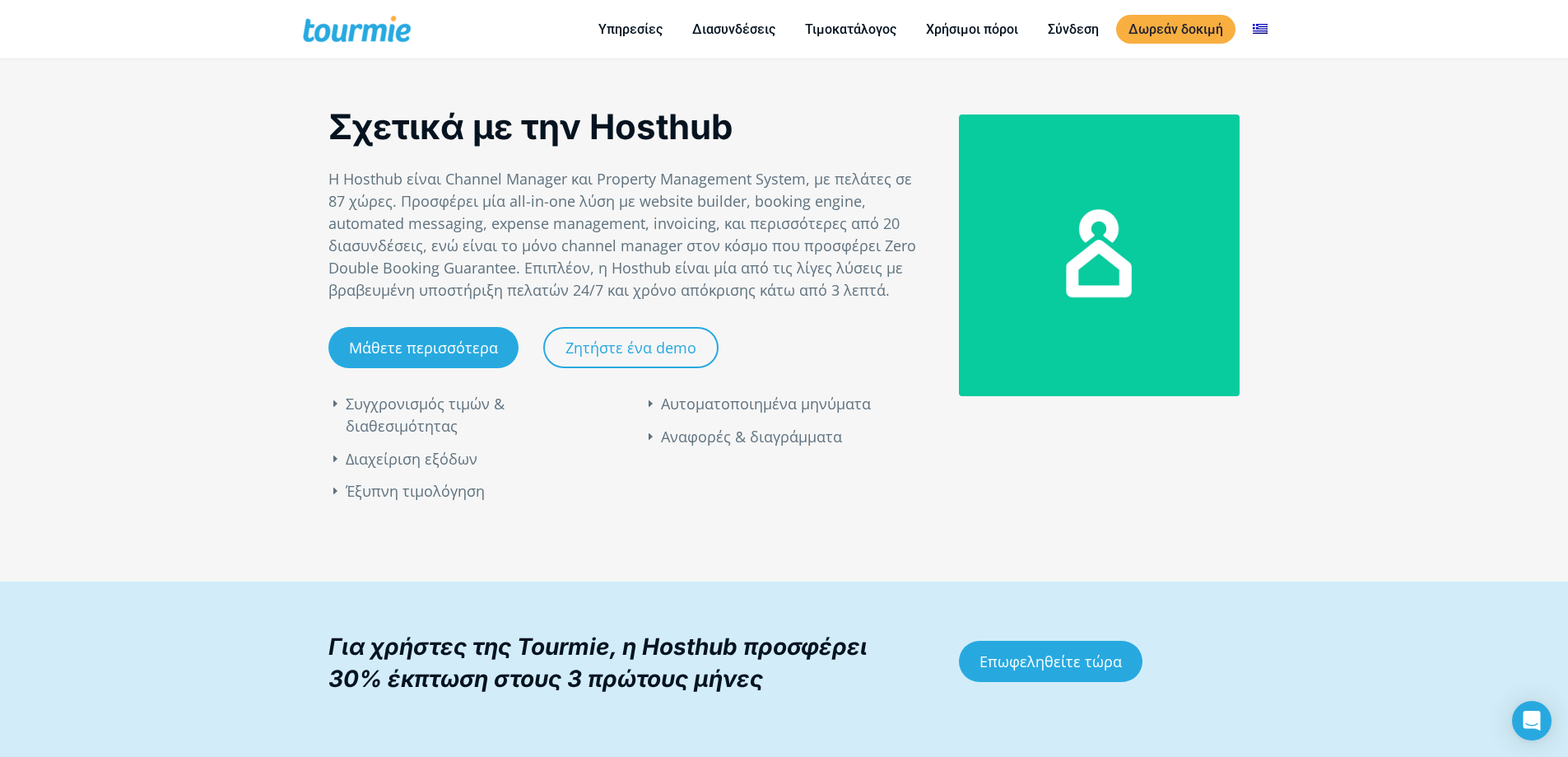
click at [428, 328] on div "Συγχρονισμός τιμών & διαθεσιμότητας Διαχείριση εξόδων Έξυπνη τιμολόγηση Αυτοματ…" at bounding box center [627, 425] width 631 height 197
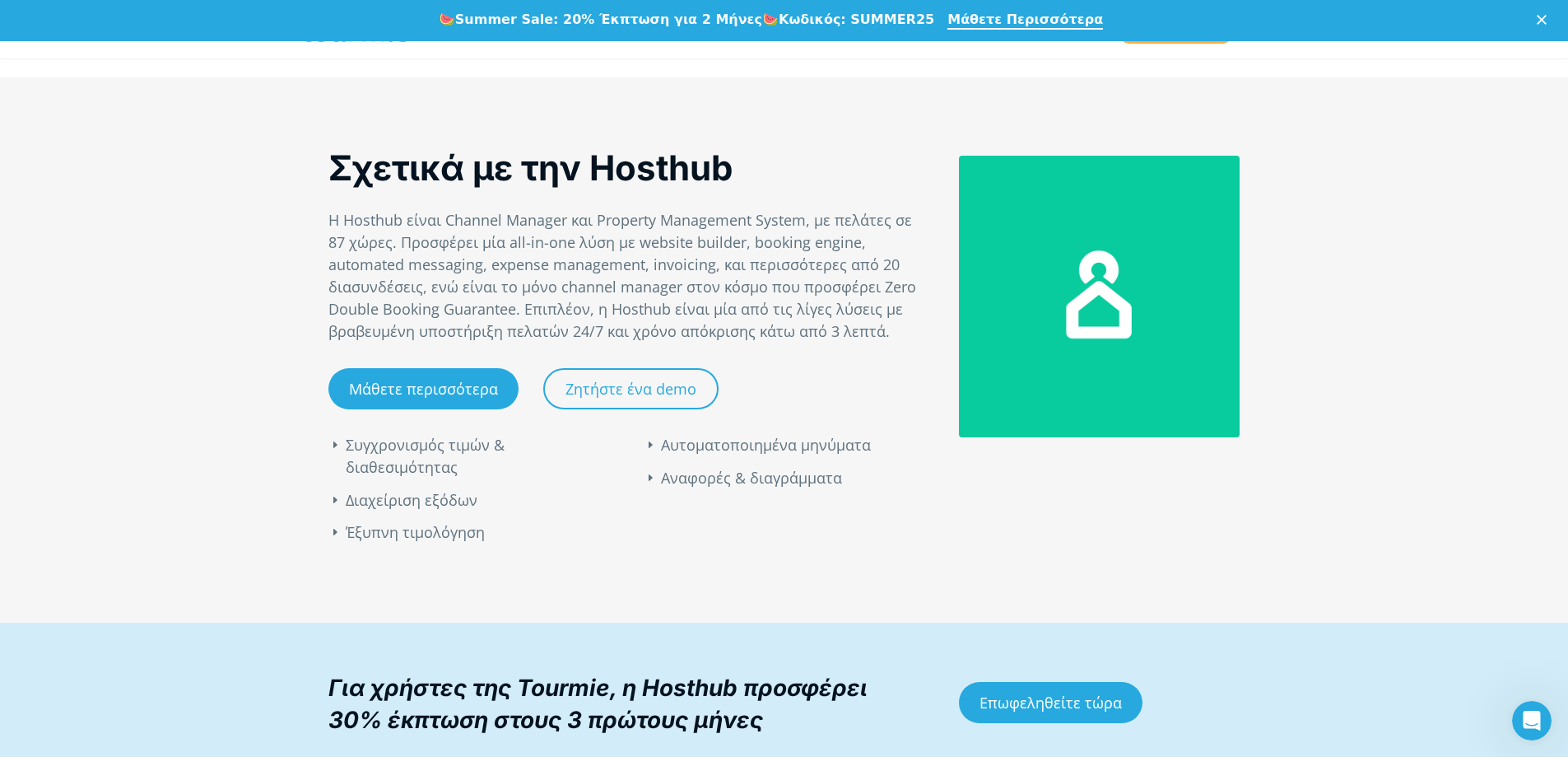
scroll to position [0, 0]
click at [489, 386] on div "Συγχρονισμός τιμών & διαθεσιμότητας Διαχείριση εξόδων Έξυπνη τιμολόγηση Αυτοματ…" at bounding box center [627, 466] width 631 height 197
click at [1149, 311] on div at bounding box center [1099, 296] width 281 height 281
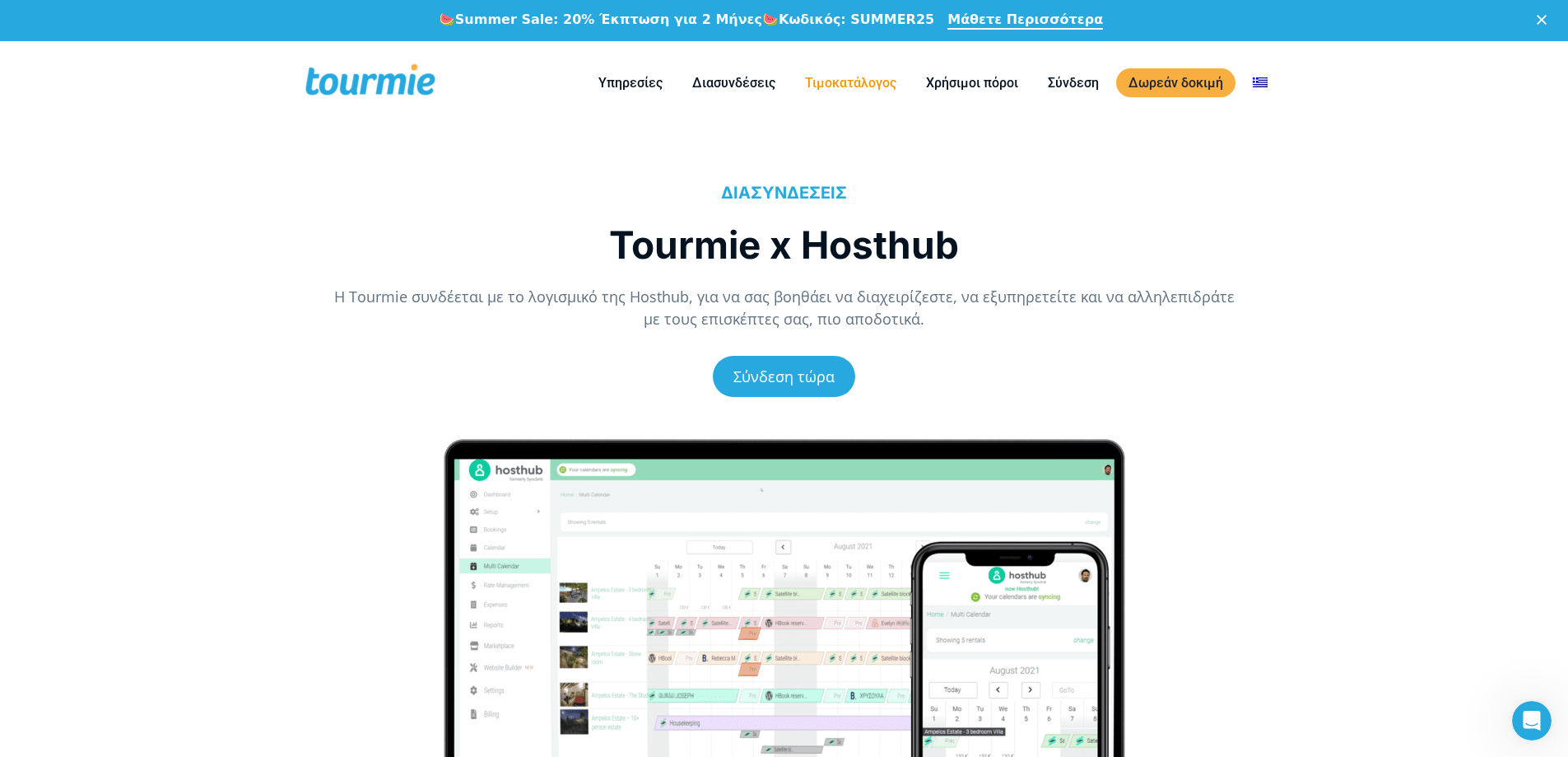
click at [838, 78] on link "Τιμοκατάλογος" at bounding box center [850, 83] width 116 height 21
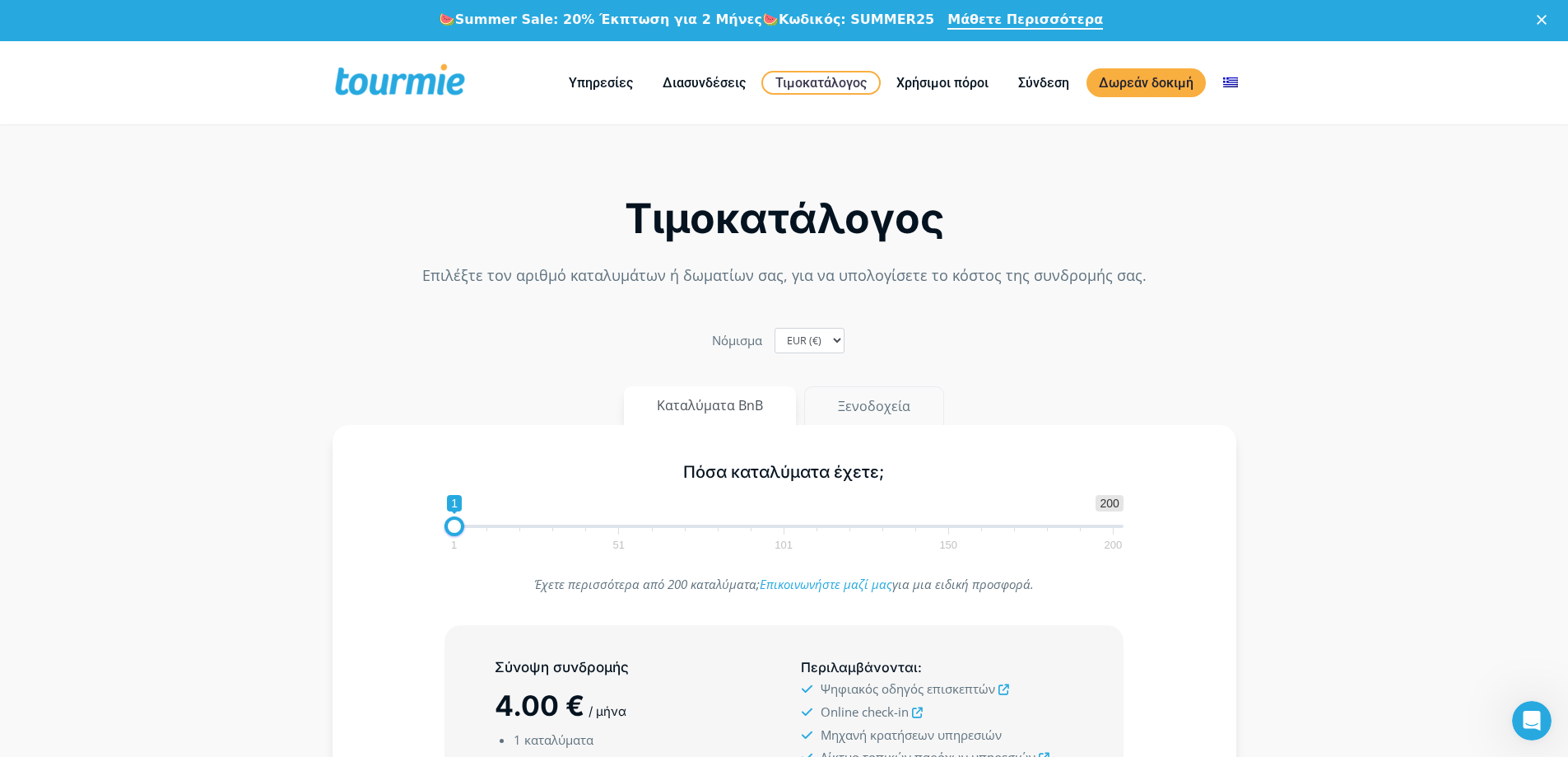
click at [879, 403] on button "Ξενοδοχεία" at bounding box center [874, 406] width 140 height 39
click at [751, 413] on button "Καταλύματα BnB" at bounding box center [711, 406] width 174 height 39
click at [696, 79] on link "Διασυνδέσεις" at bounding box center [704, 83] width 108 height 21
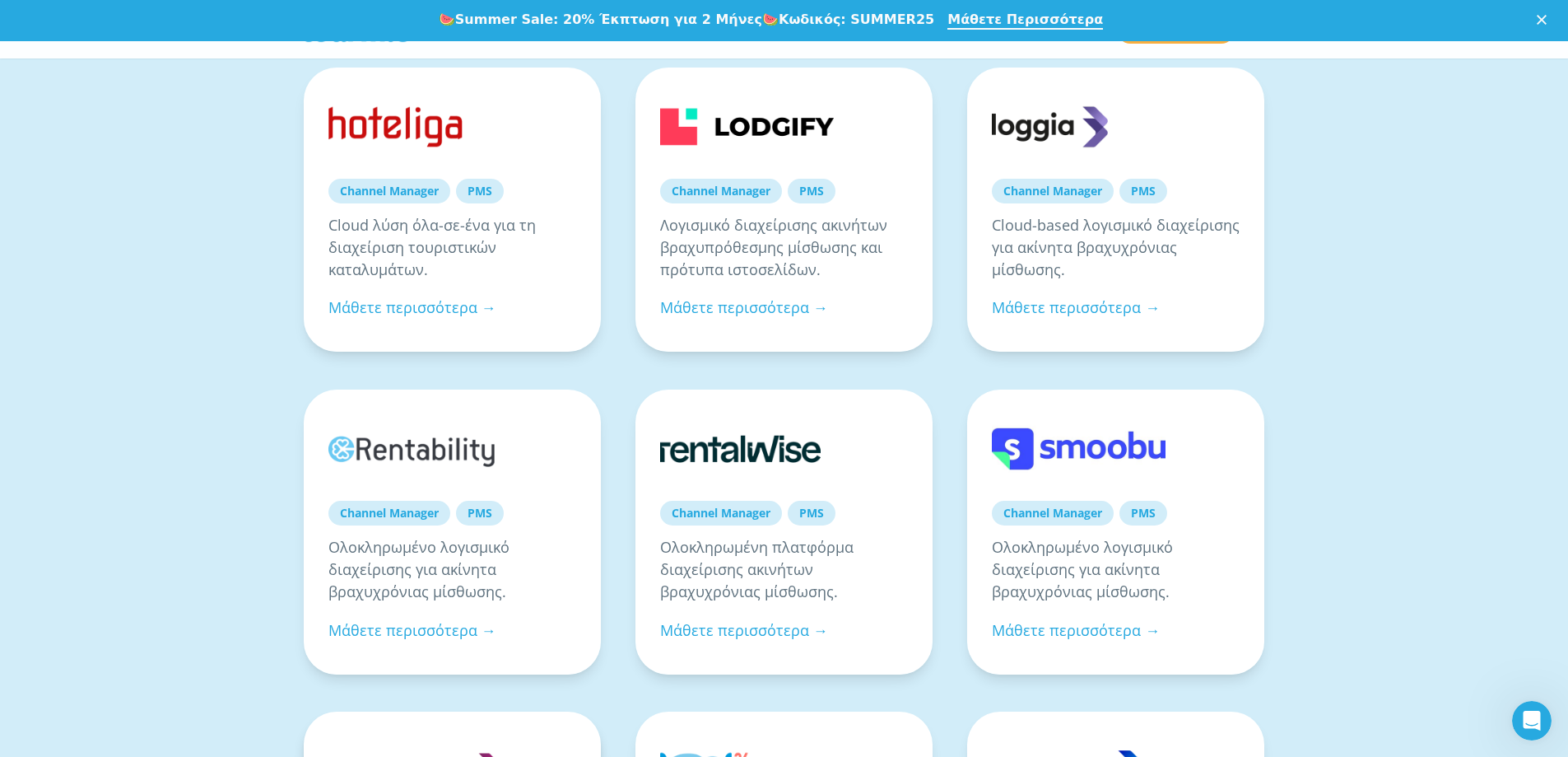
scroll to position [621, 0]
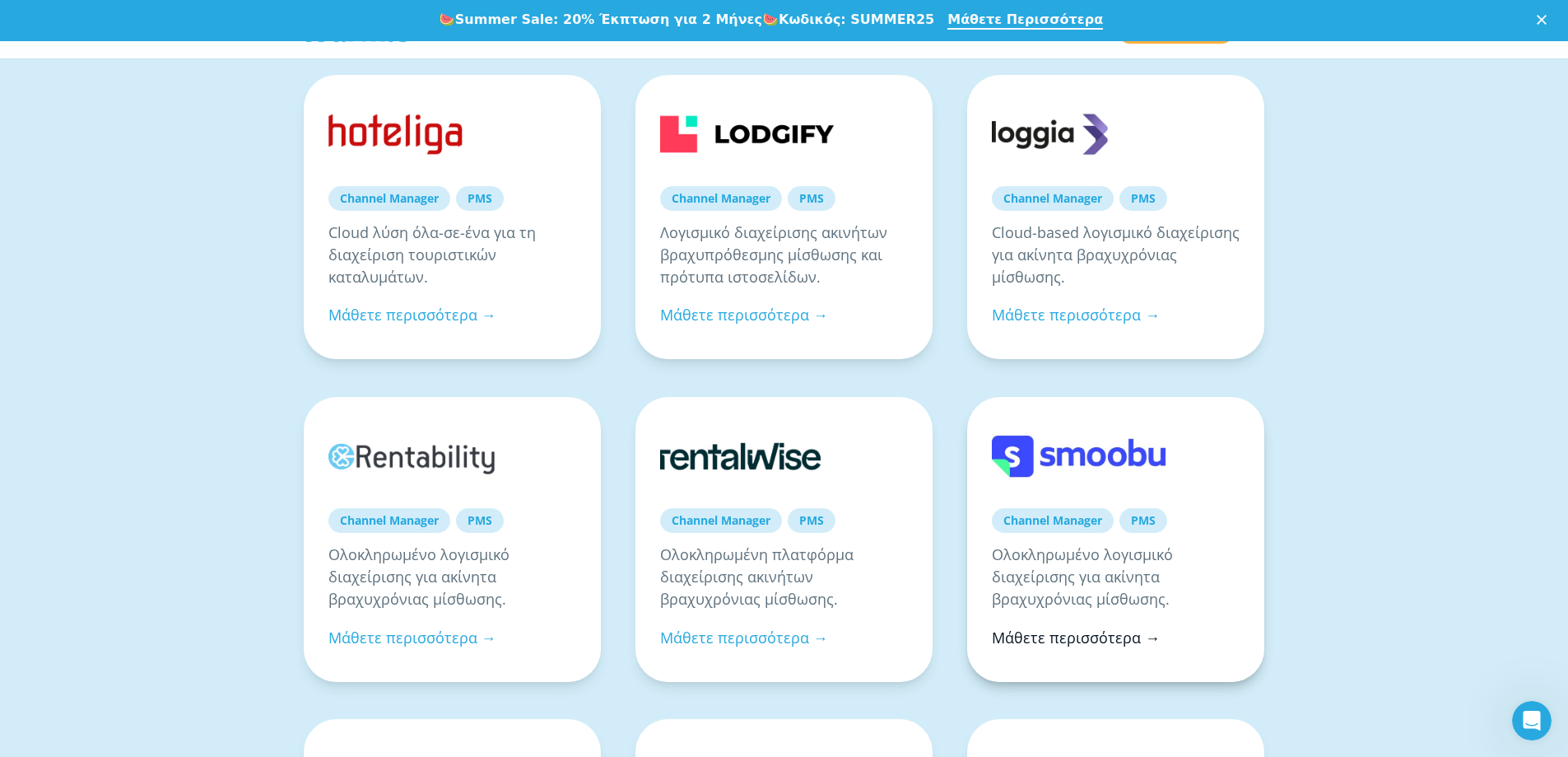
click at [1074, 635] on link "Μάθετε περισσότερα →" at bounding box center [1075, 637] width 168 height 20
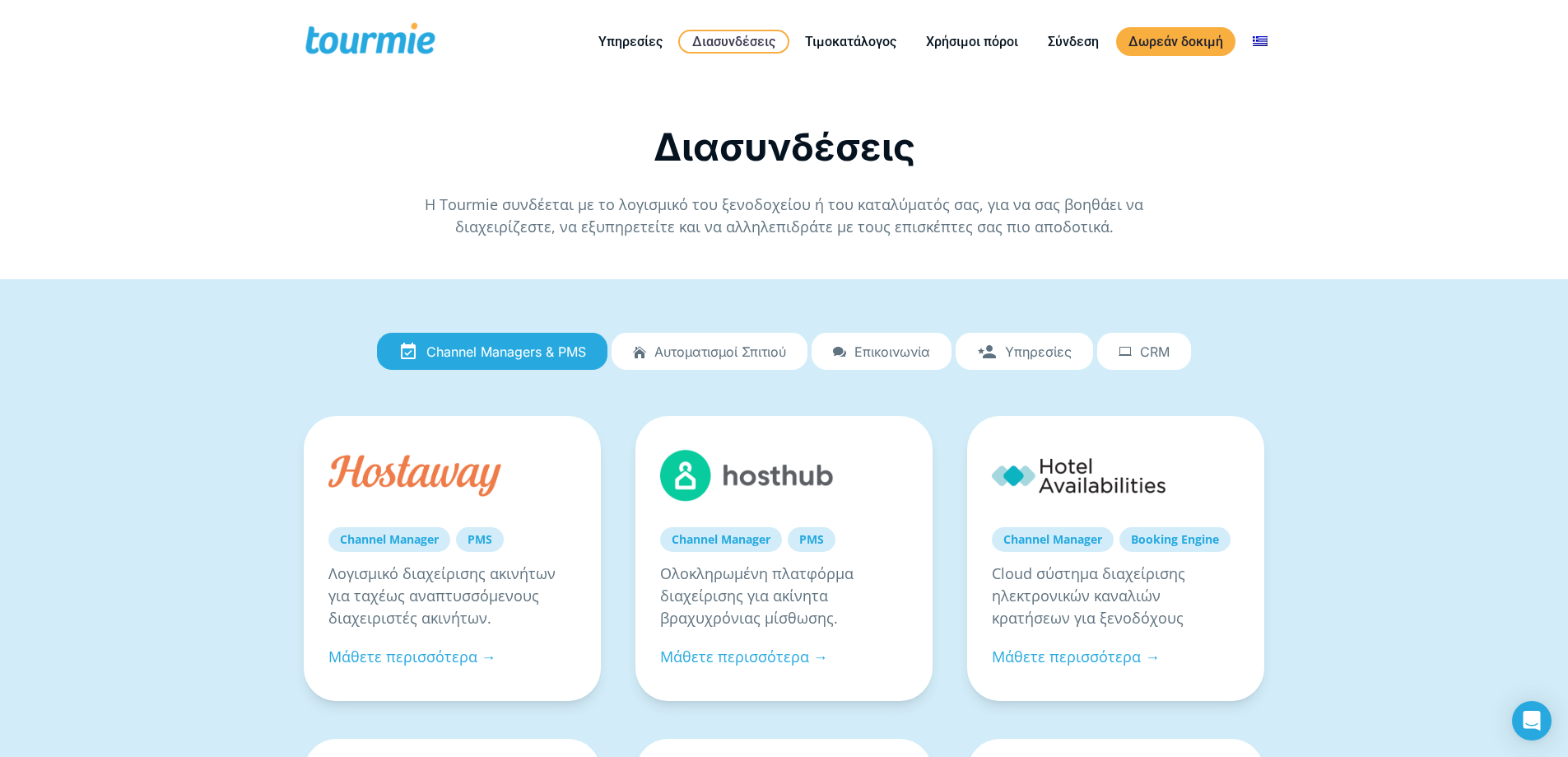
click at [696, 356] on span "Αυτοματισμοί Σπιτιού" at bounding box center [721, 351] width 132 height 15
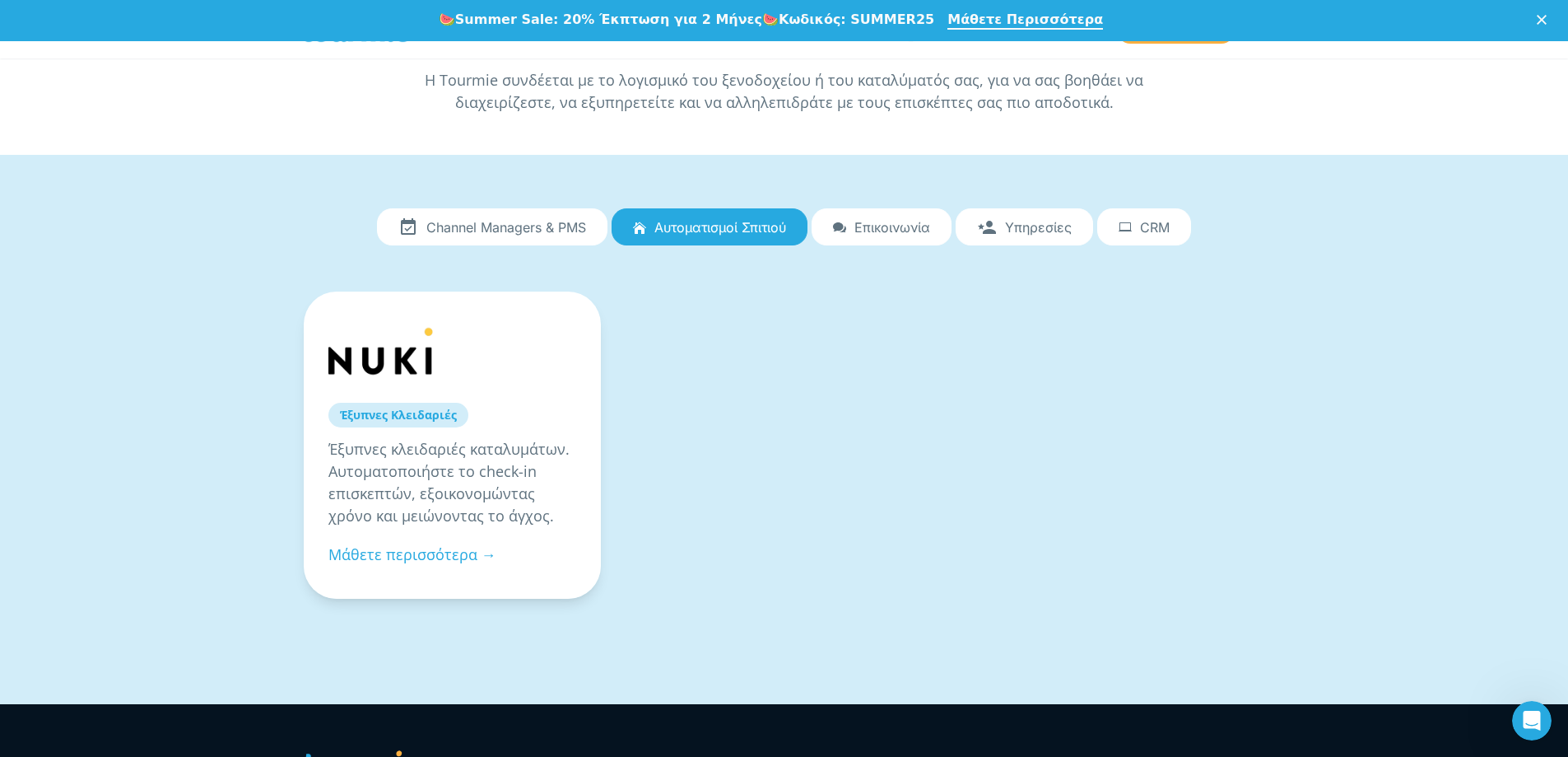
click at [894, 232] on span "Επικοινωνία" at bounding box center [892, 227] width 76 height 15
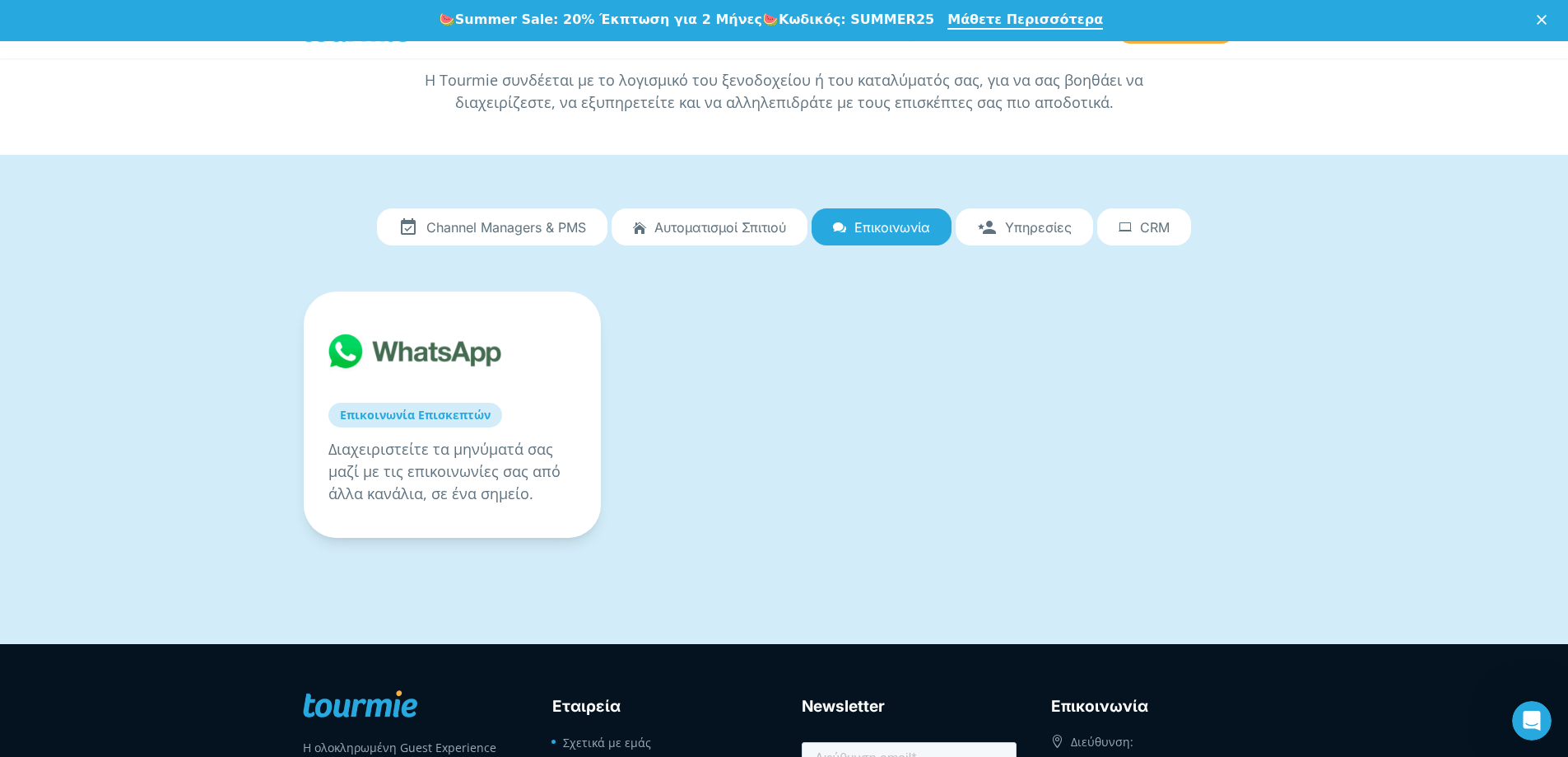
click at [1039, 230] on span "Υπηρεσίες" at bounding box center [1038, 227] width 67 height 15
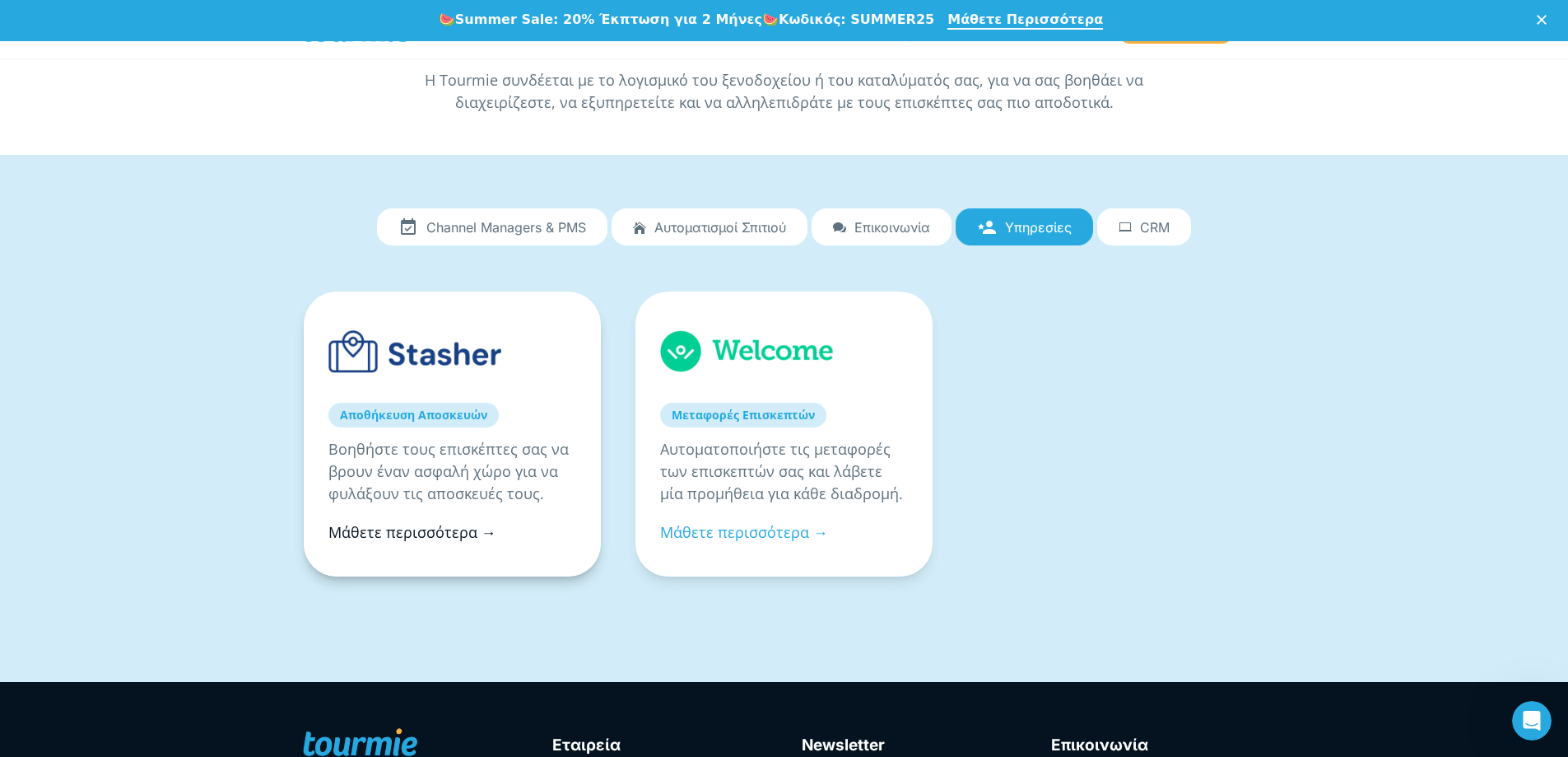
click at [452, 532] on link "Μάθετε περισσότερα →" at bounding box center [412, 532] width 168 height 20
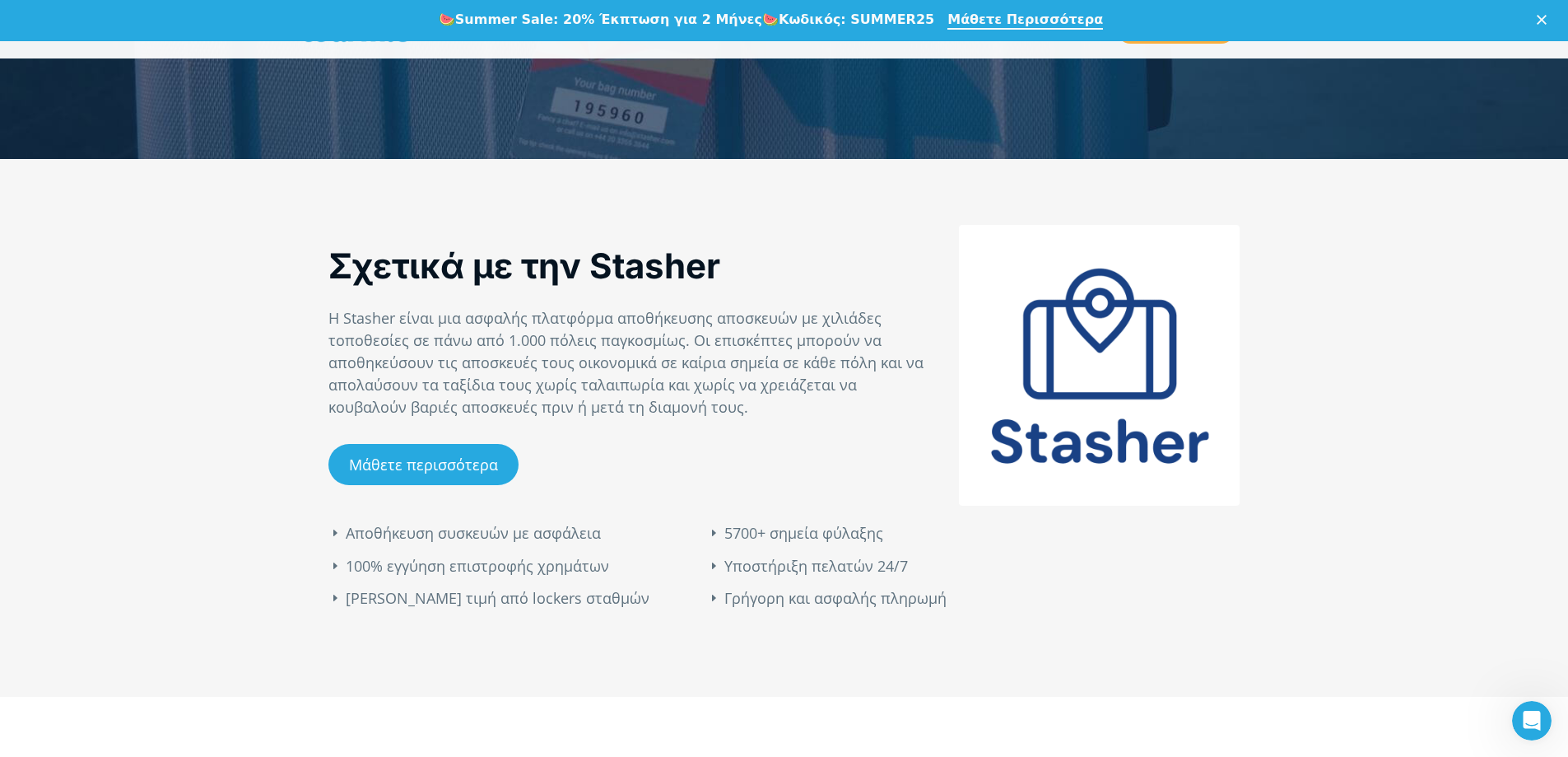
scroll to position [561, 0]
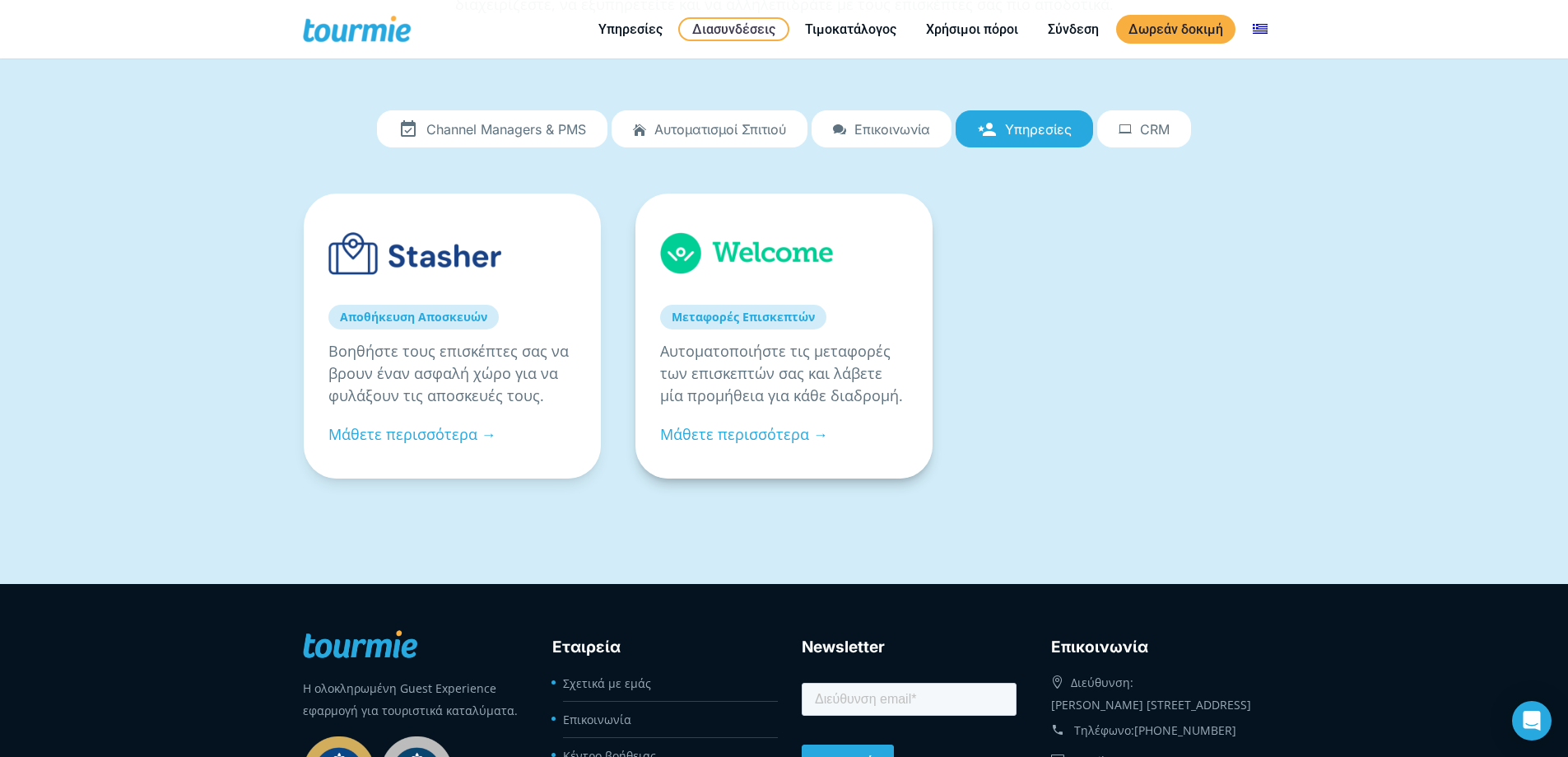
scroll to position [83, 0]
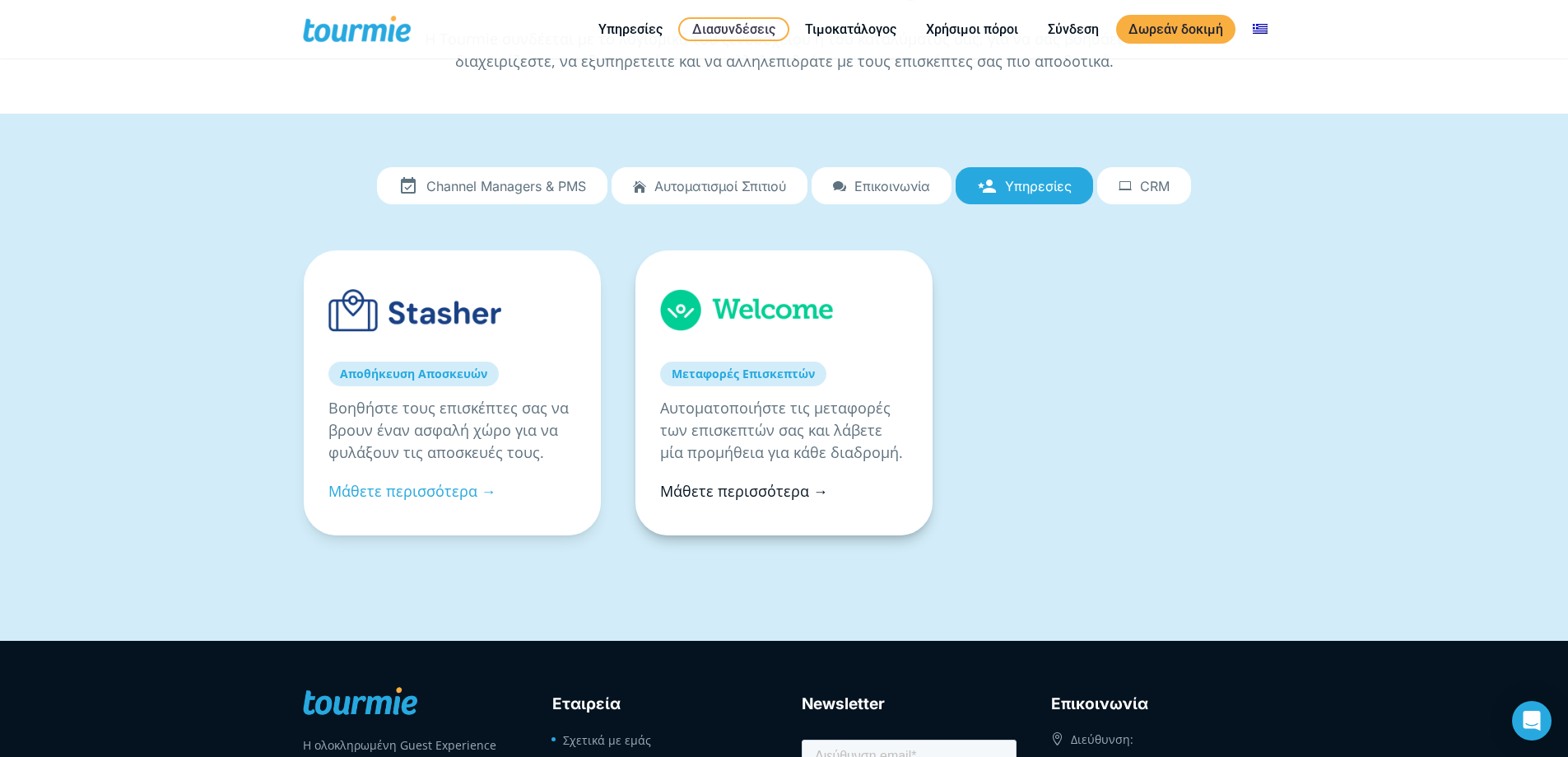
click at [728, 495] on link "Μάθετε περισσότερα →" at bounding box center [744, 491] width 168 height 20
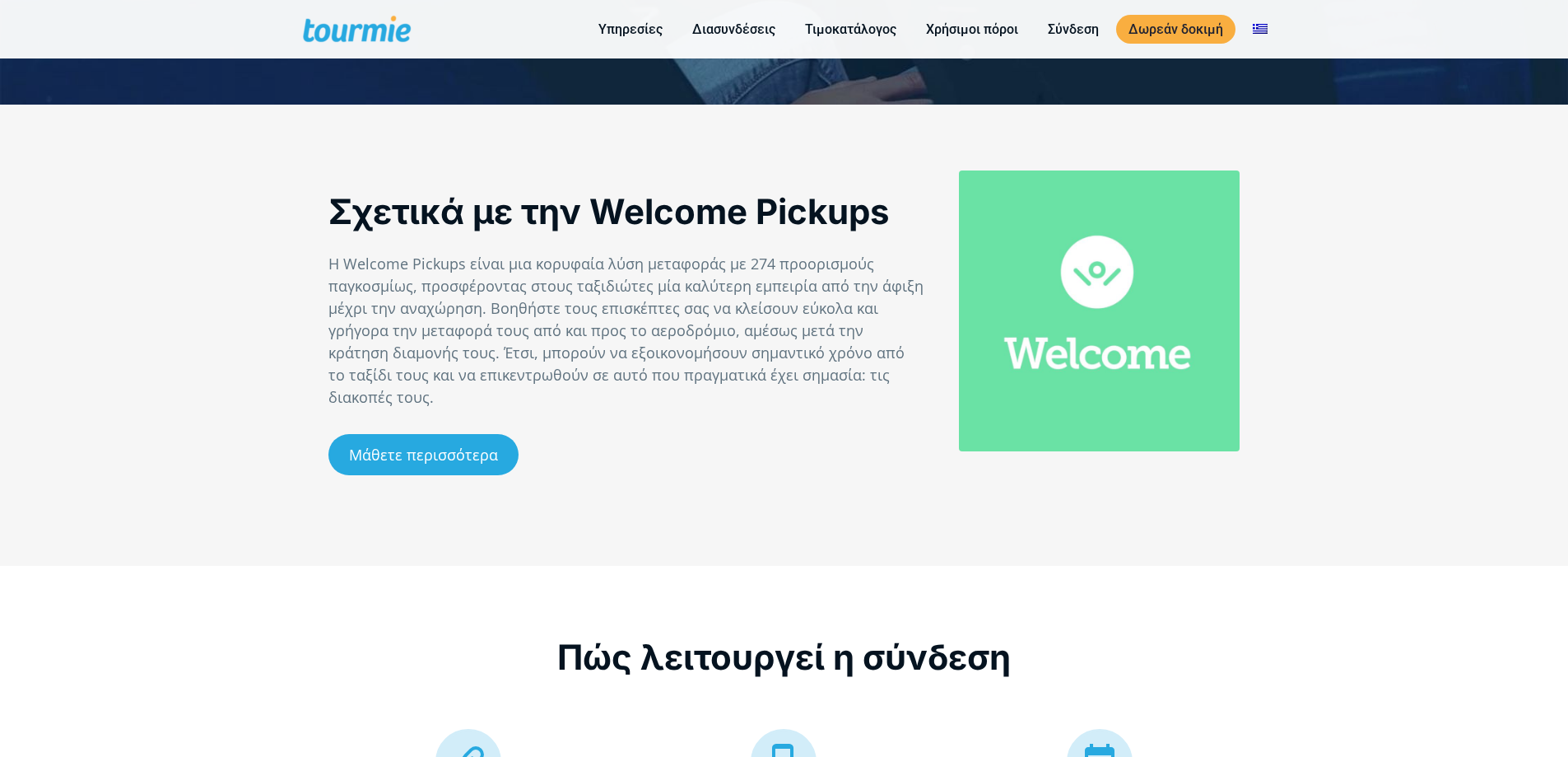
checkbox input "true"
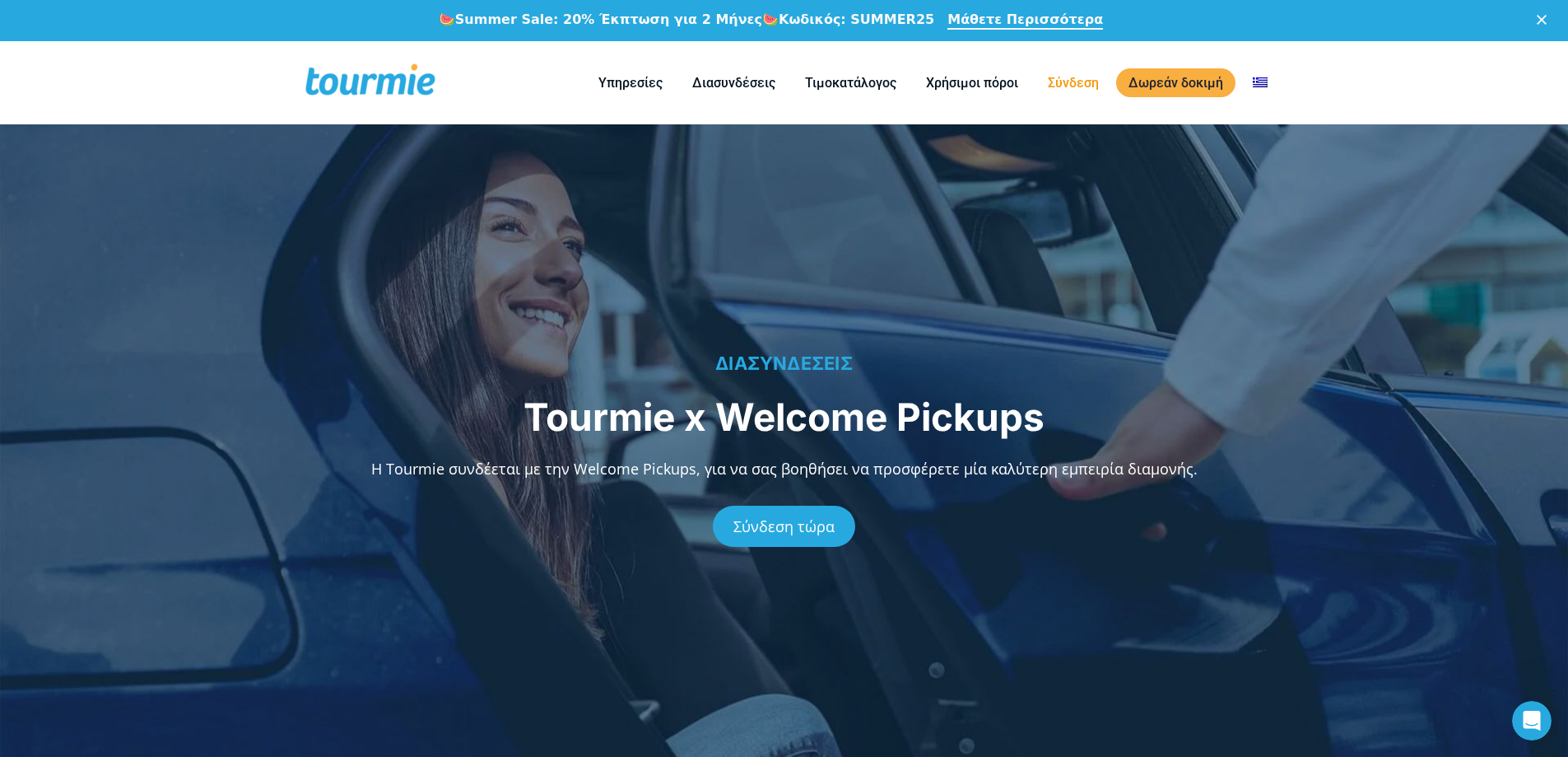
click at [1079, 80] on link "Σύνδεση" at bounding box center [1073, 83] width 76 height 21
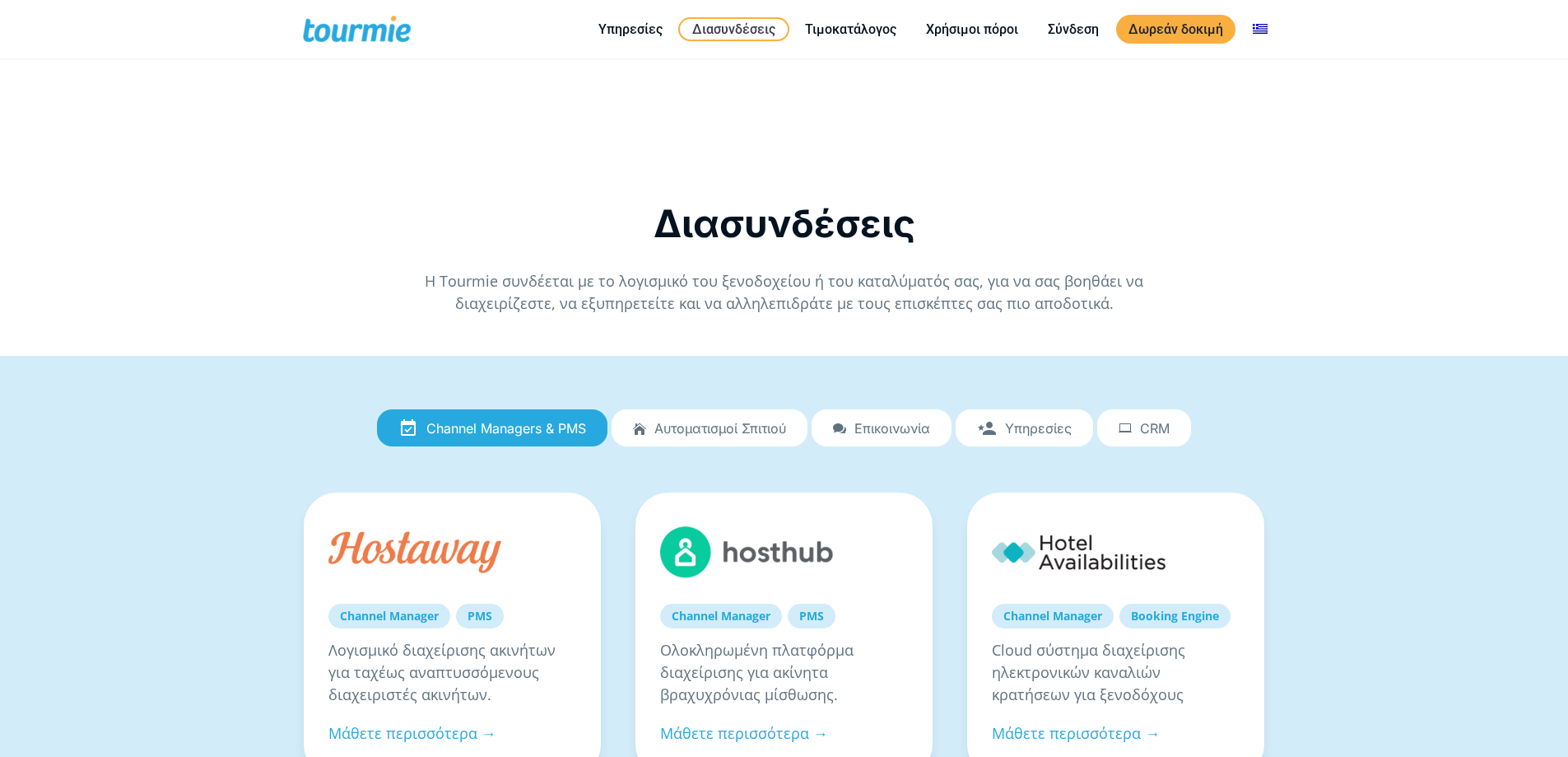
scroll to position [90, 0]
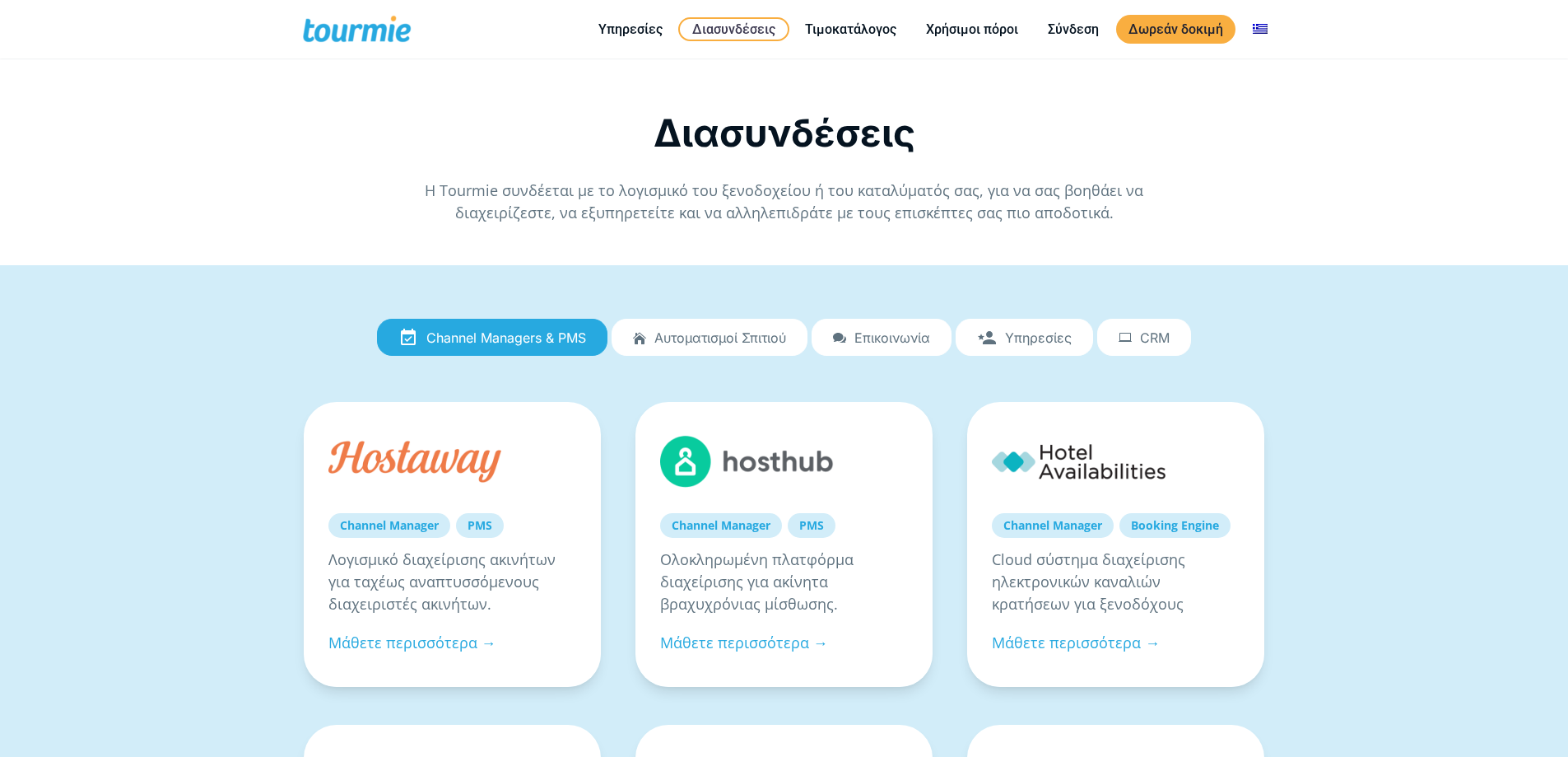
click at [727, 330] on span "Αυτοματισμοί Σπιτιού" at bounding box center [721, 337] width 132 height 15
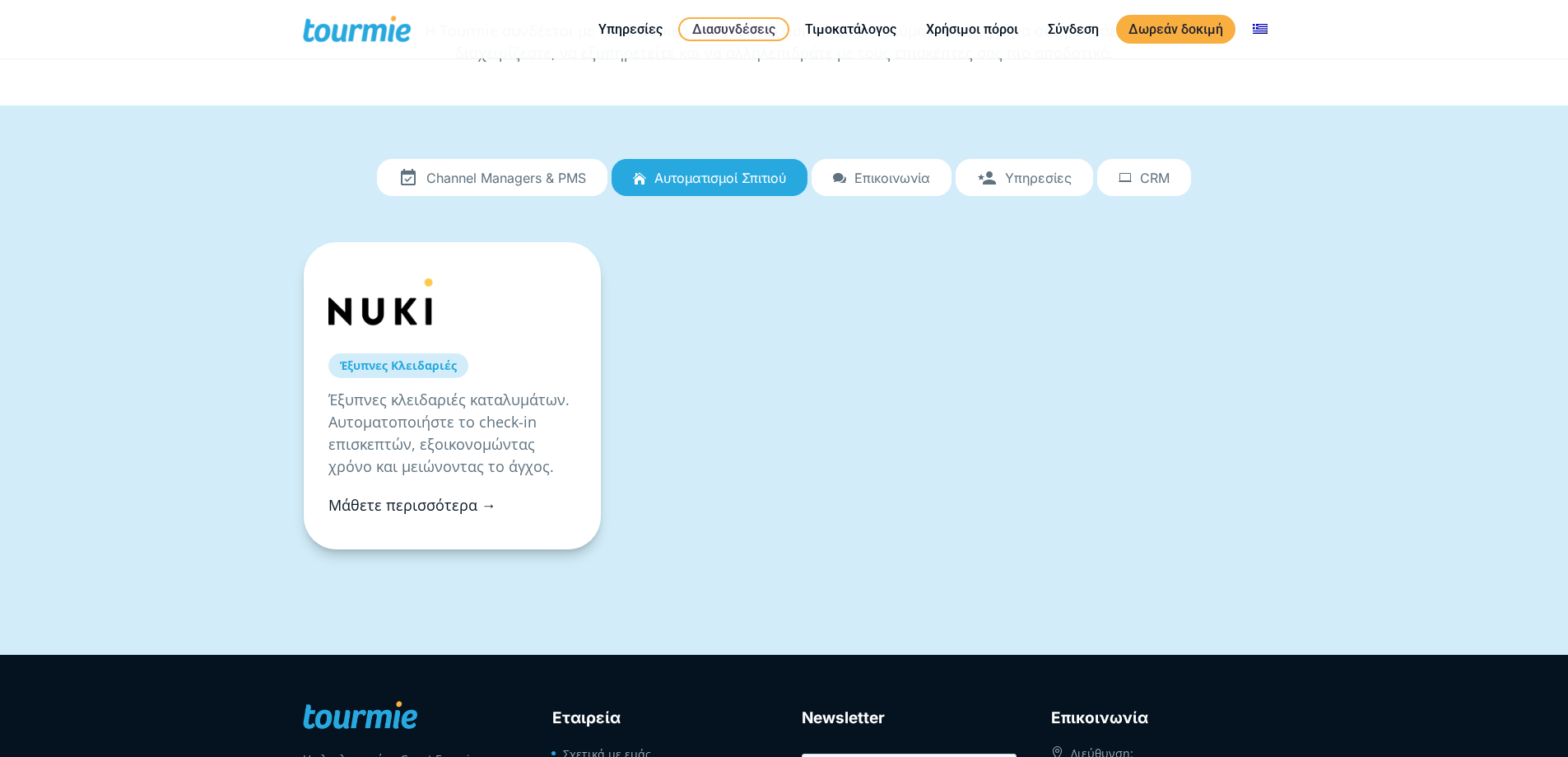
click at [437, 510] on link "Μάθετε περισσότερα →" at bounding box center [412, 504] width 168 height 20
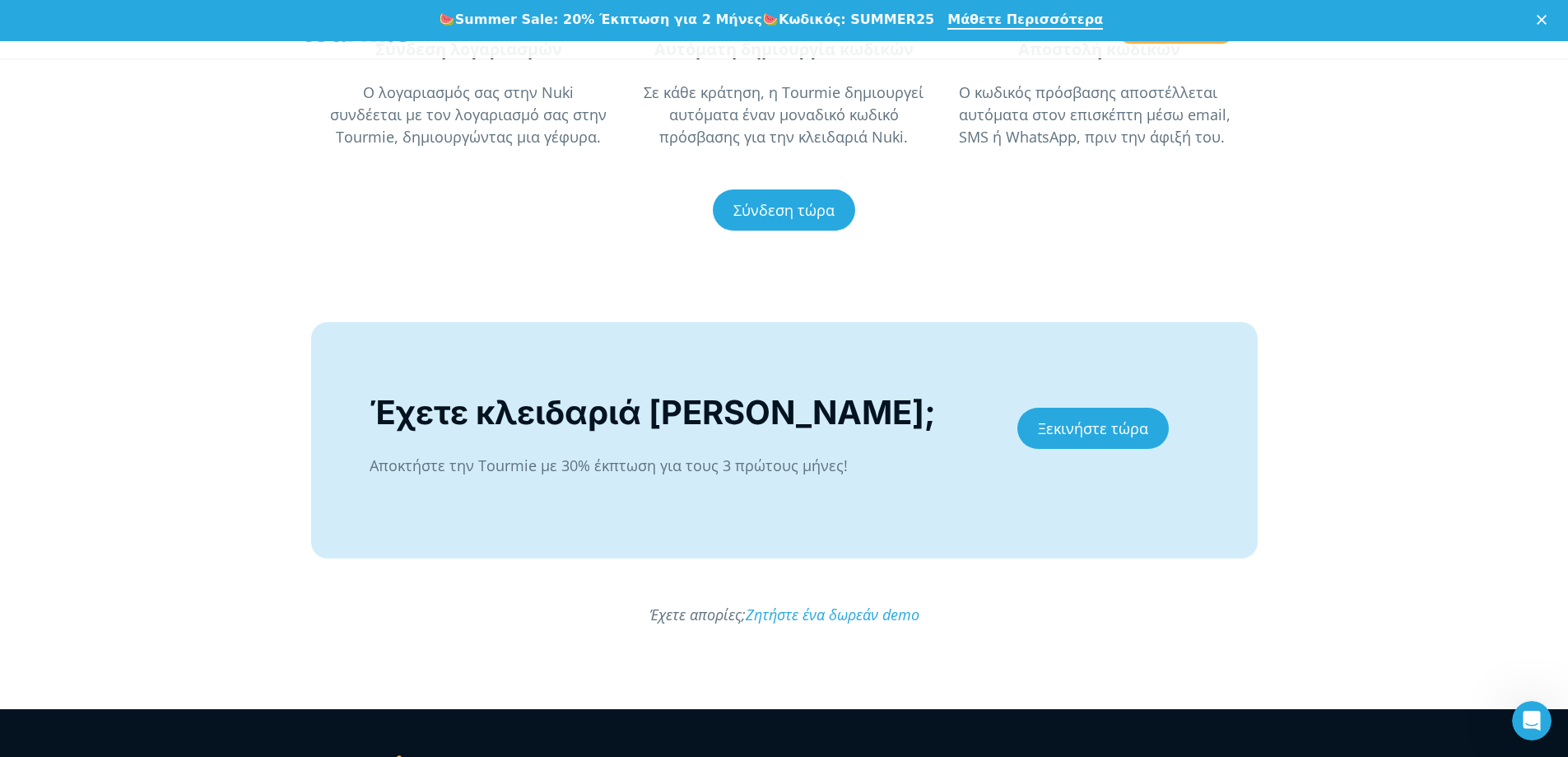
scroll to position [1446, 0]
click at [1065, 428] on link "Ξεκινήστε τώρα" at bounding box center [1093, 428] width 151 height 41
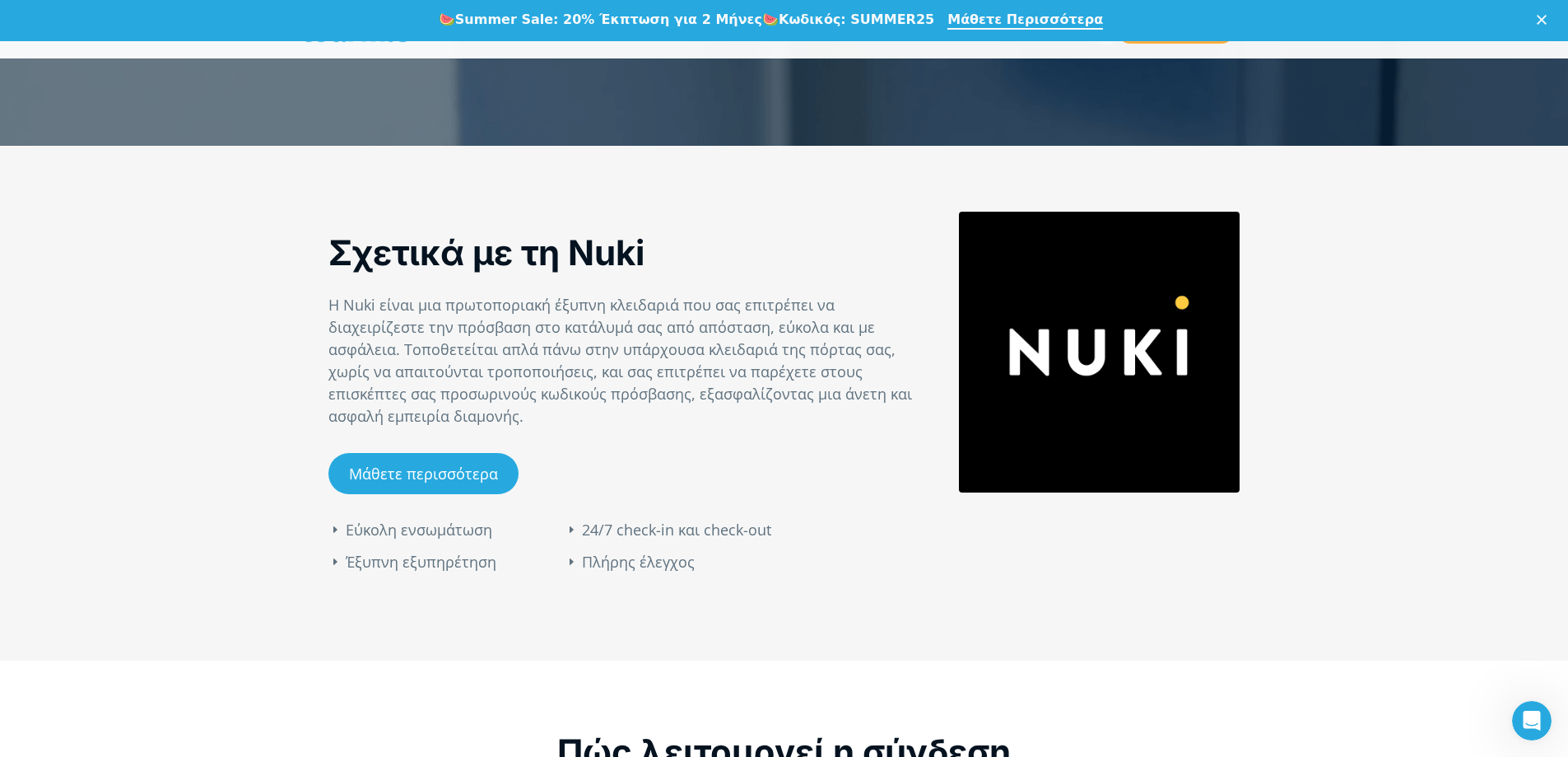
scroll to position [656, 0]
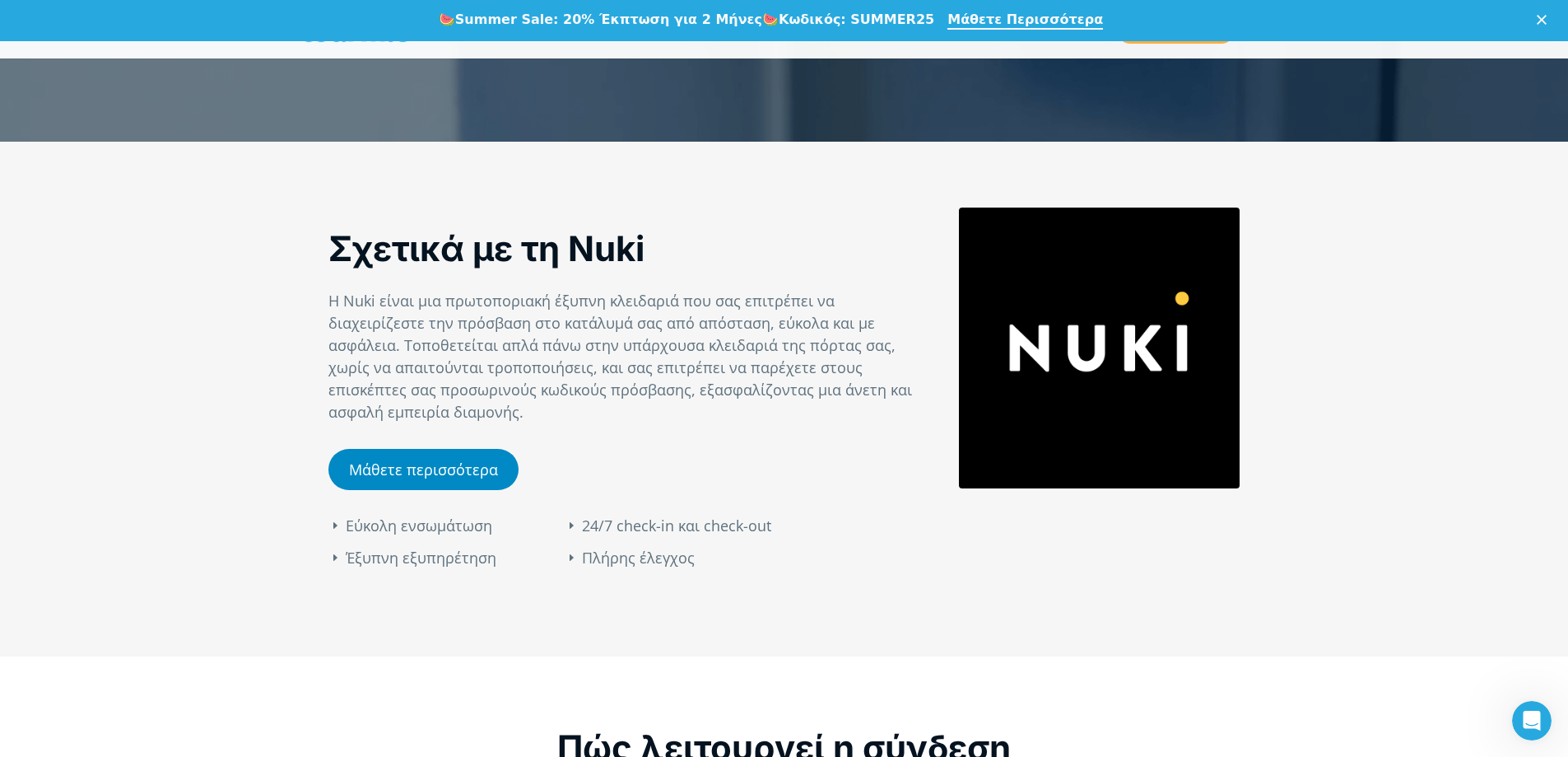
click at [449, 466] on link "Μάθετε περισσότερα" at bounding box center [423, 469] width 190 height 41
